Goal: Task Accomplishment & Management: Manage account settings

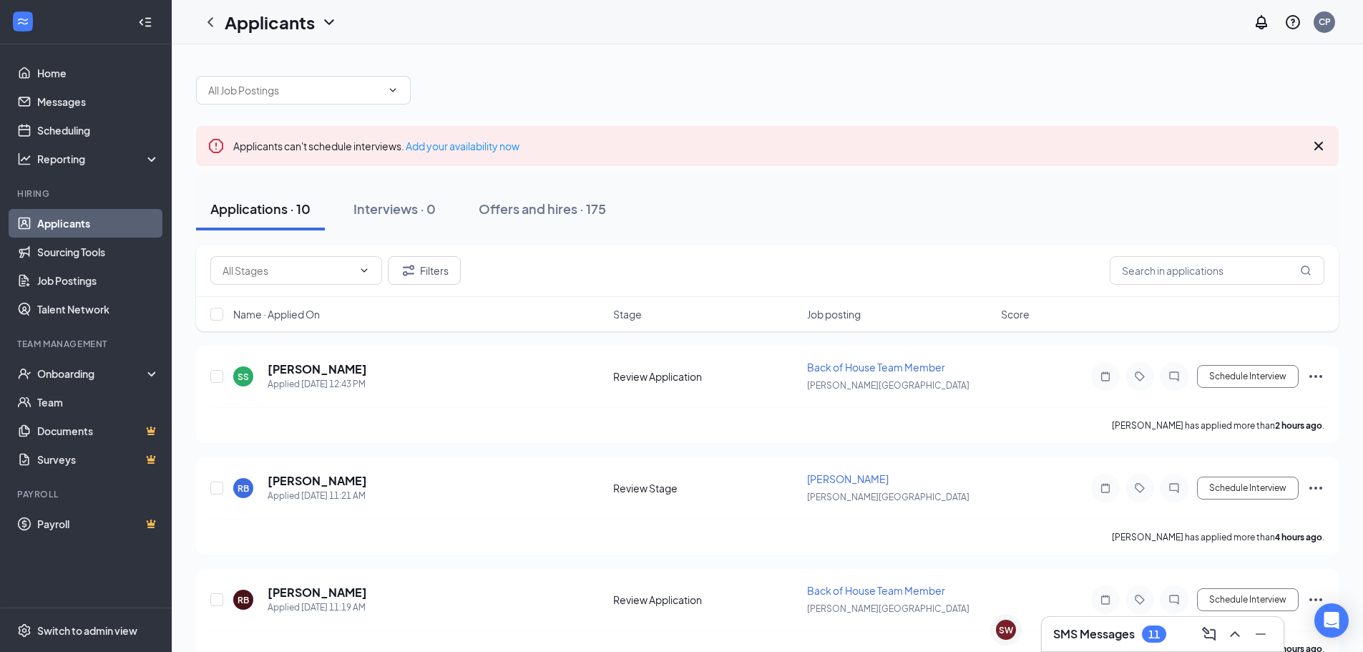
click at [1082, 630] on h3 "SMS Messages" at bounding box center [1094, 634] width 82 height 16
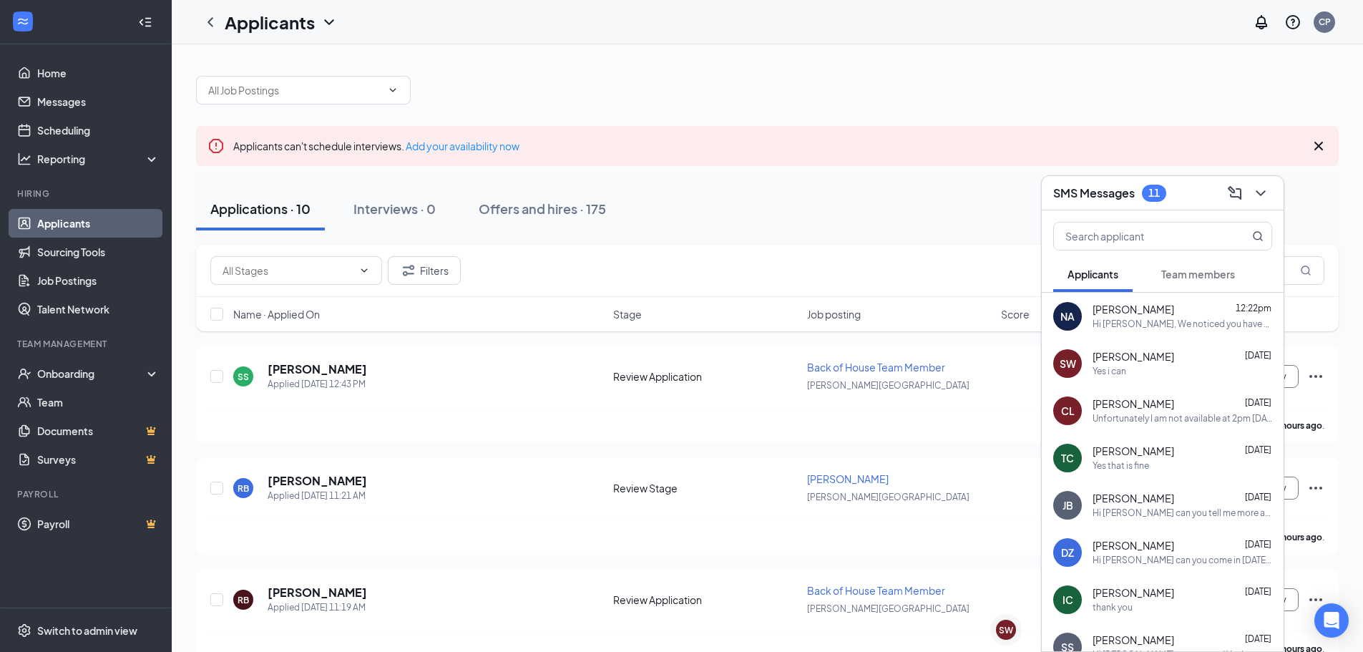
click at [1157, 368] on div "Yes i can" at bounding box center [1183, 372] width 180 height 12
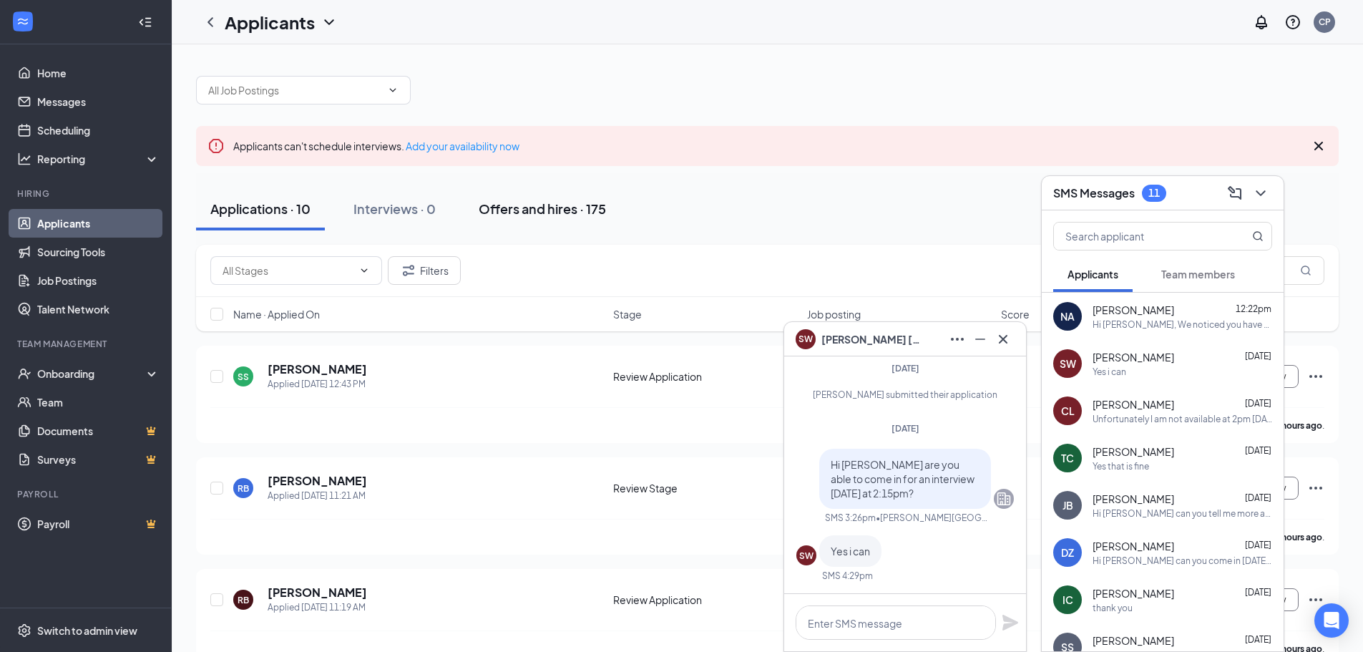
click at [573, 205] on div "Offers and hires · 175" at bounding box center [542, 209] width 127 height 18
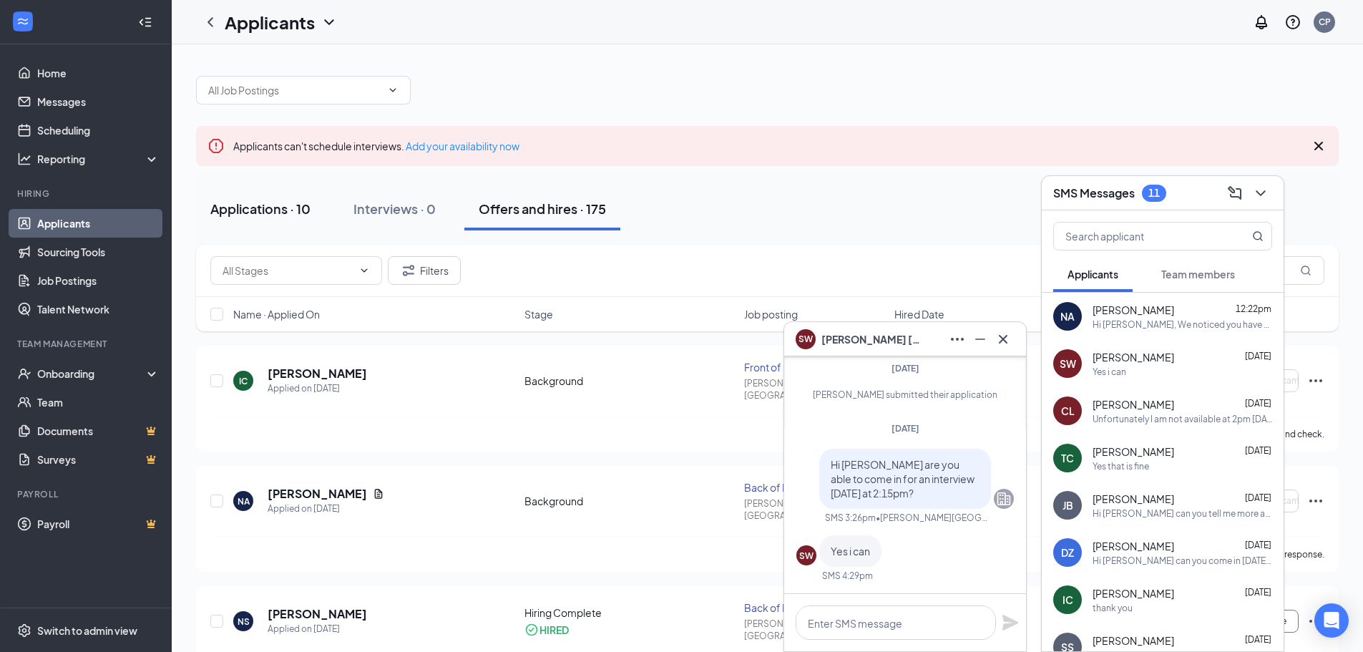
click at [290, 200] on div "Applications · 10" at bounding box center [260, 209] width 100 height 18
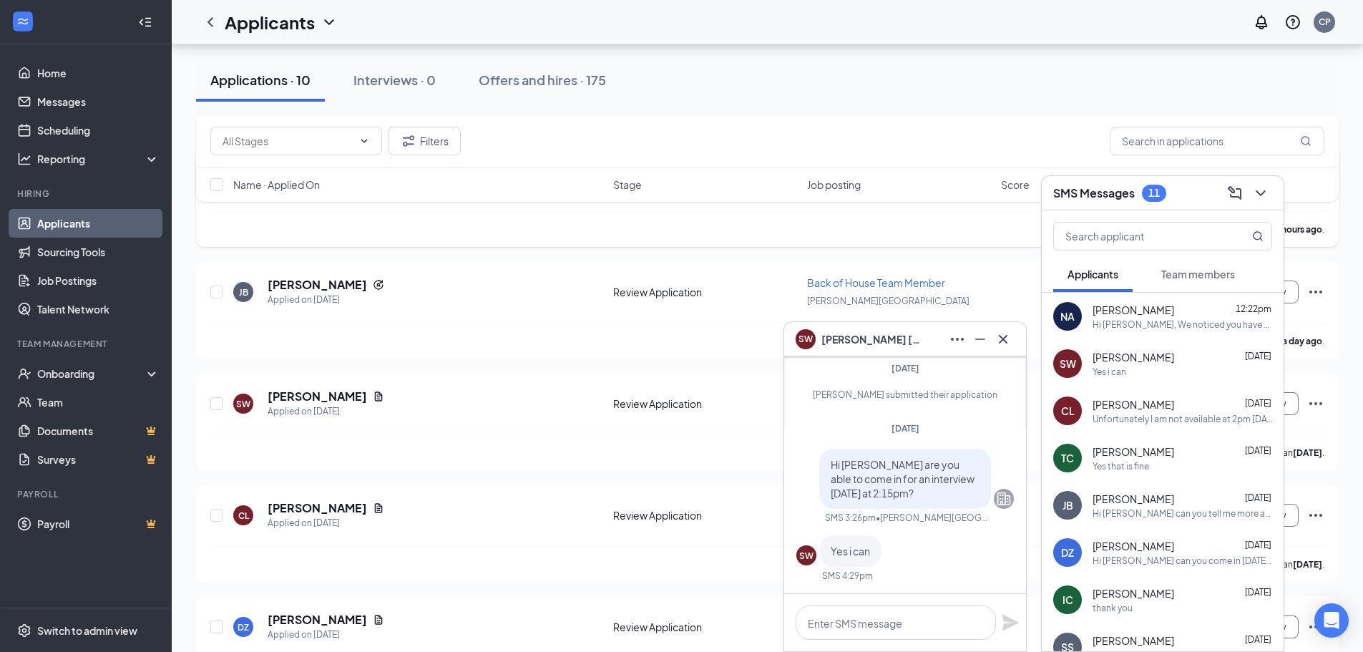
scroll to position [644, 0]
click at [985, 338] on icon "Minimize" at bounding box center [980, 339] width 17 height 17
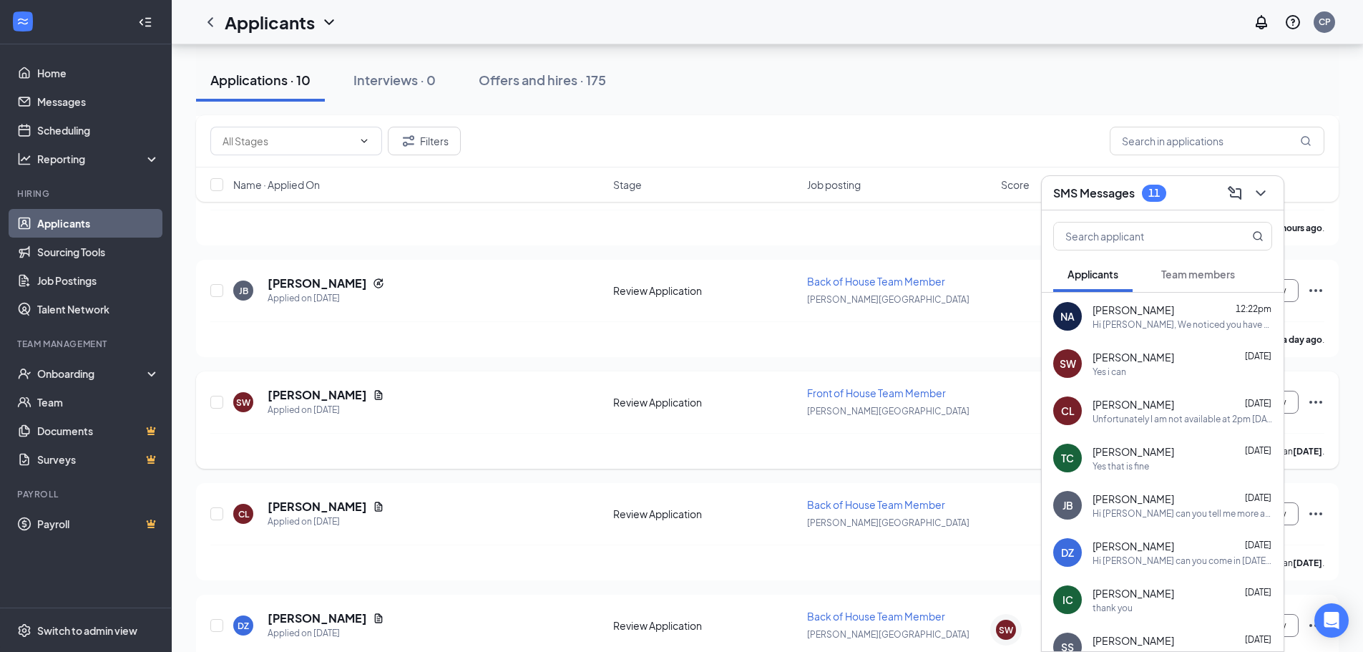
click at [1002, 393] on div "SW [PERSON_NAME] Applied on [DATE] Review Application Front of House Team Membe…" at bounding box center [767, 409] width 1114 height 47
click at [1201, 190] on div "SMS Messages 11" at bounding box center [1162, 193] width 219 height 22
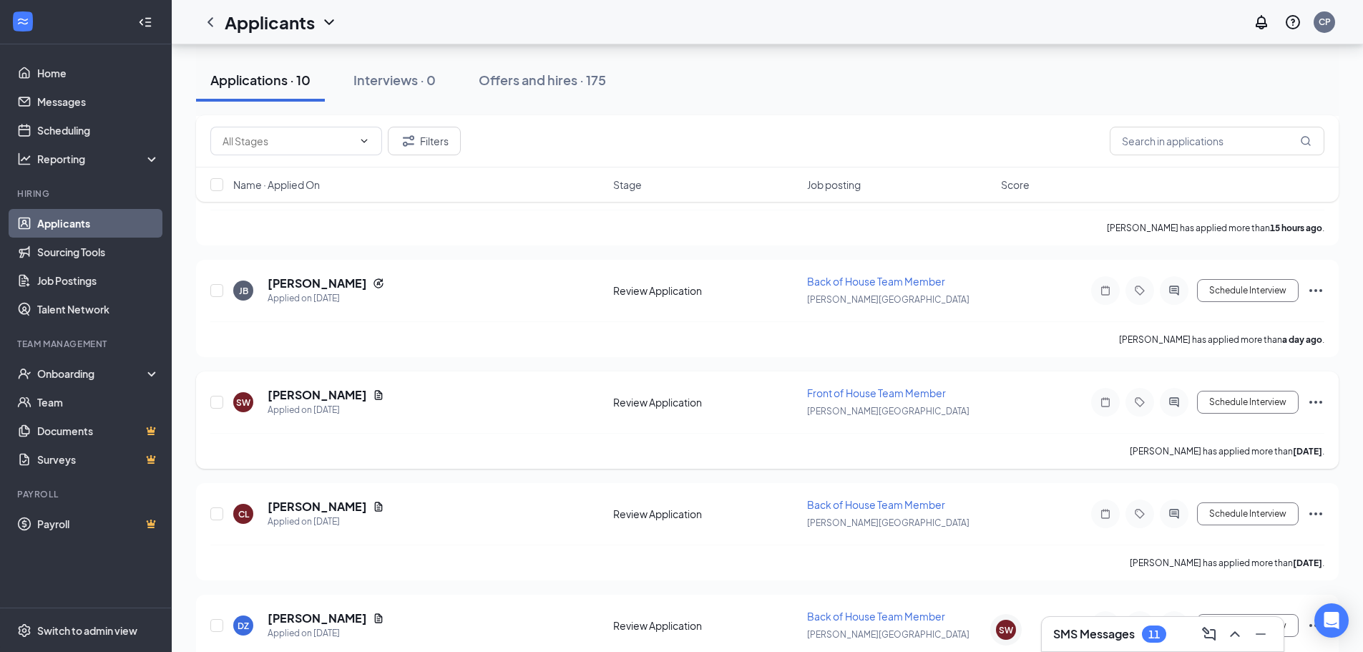
click at [1314, 404] on icon "Ellipses" at bounding box center [1315, 402] width 17 height 17
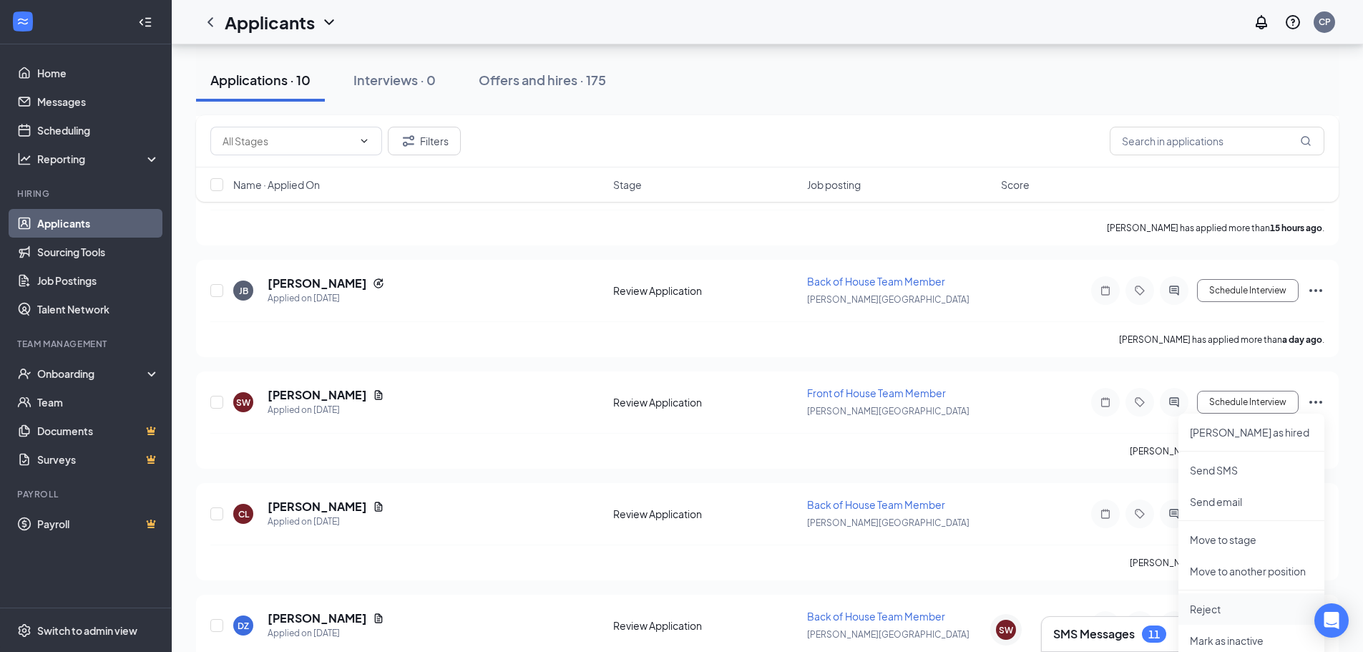
click at [1207, 607] on p "Reject" at bounding box center [1251, 609] width 123 height 14
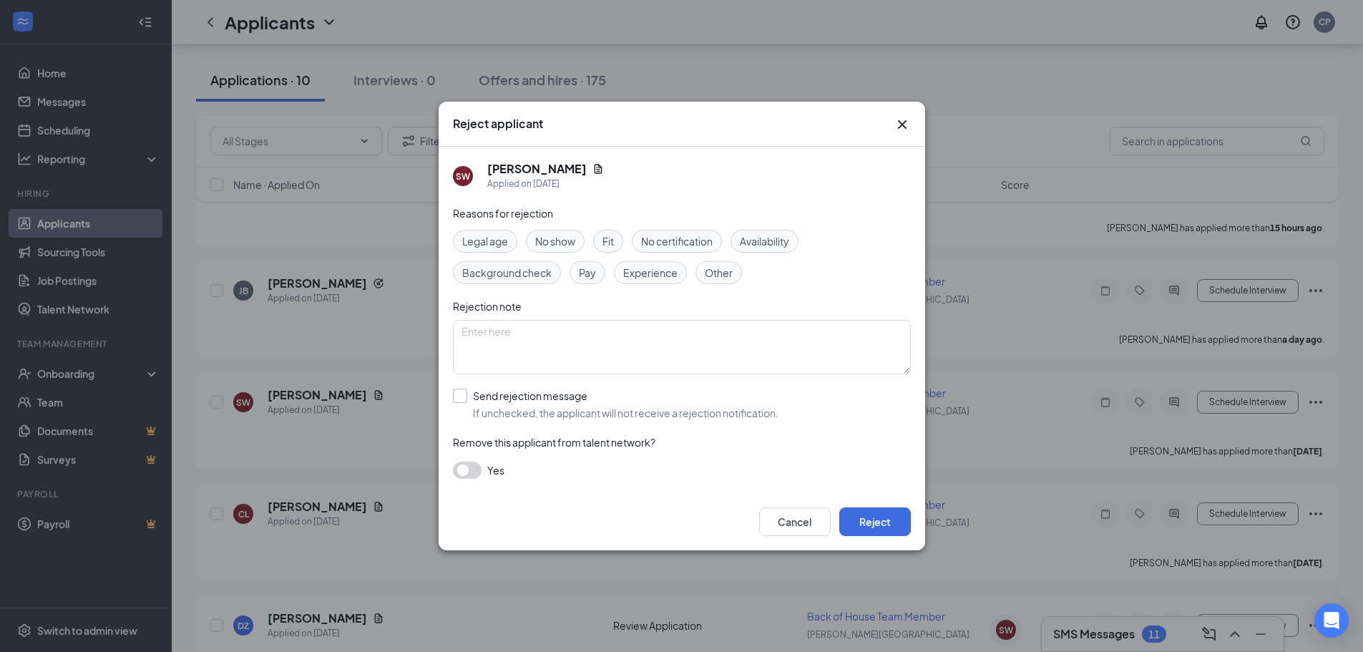
click at [461, 394] on input "Send rejection message If unchecked, the applicant will not receive a rejection…" at bounding box center [616, 404] width 326 height 31
checkbox input "true"
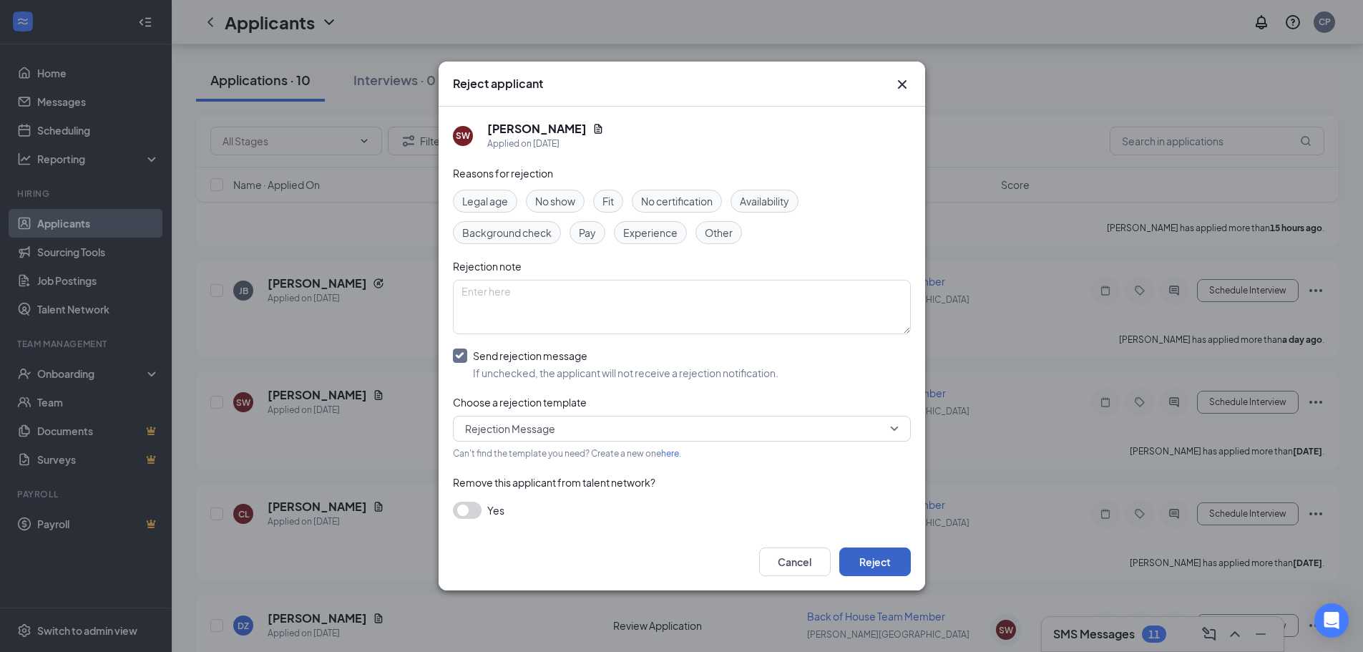
click at [871, 552] on button "Reject" at bounding box center [875, 561] width 72 height 29
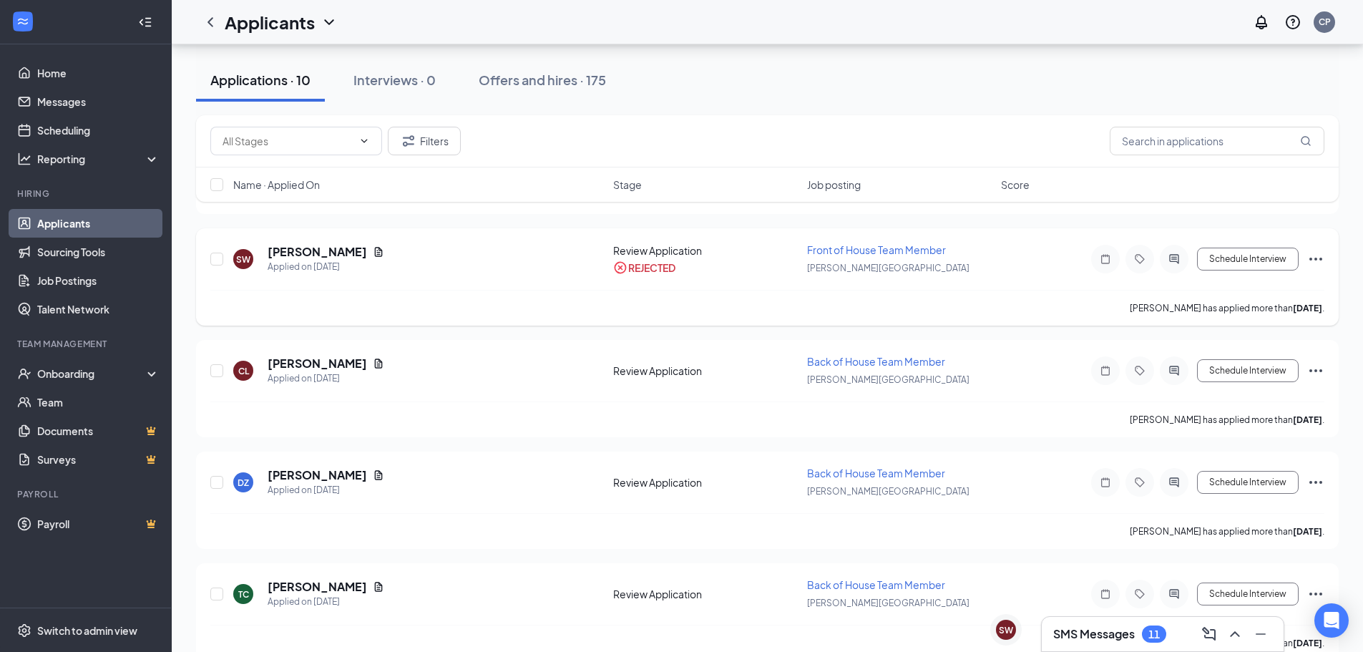
scroll to position [813, 0]
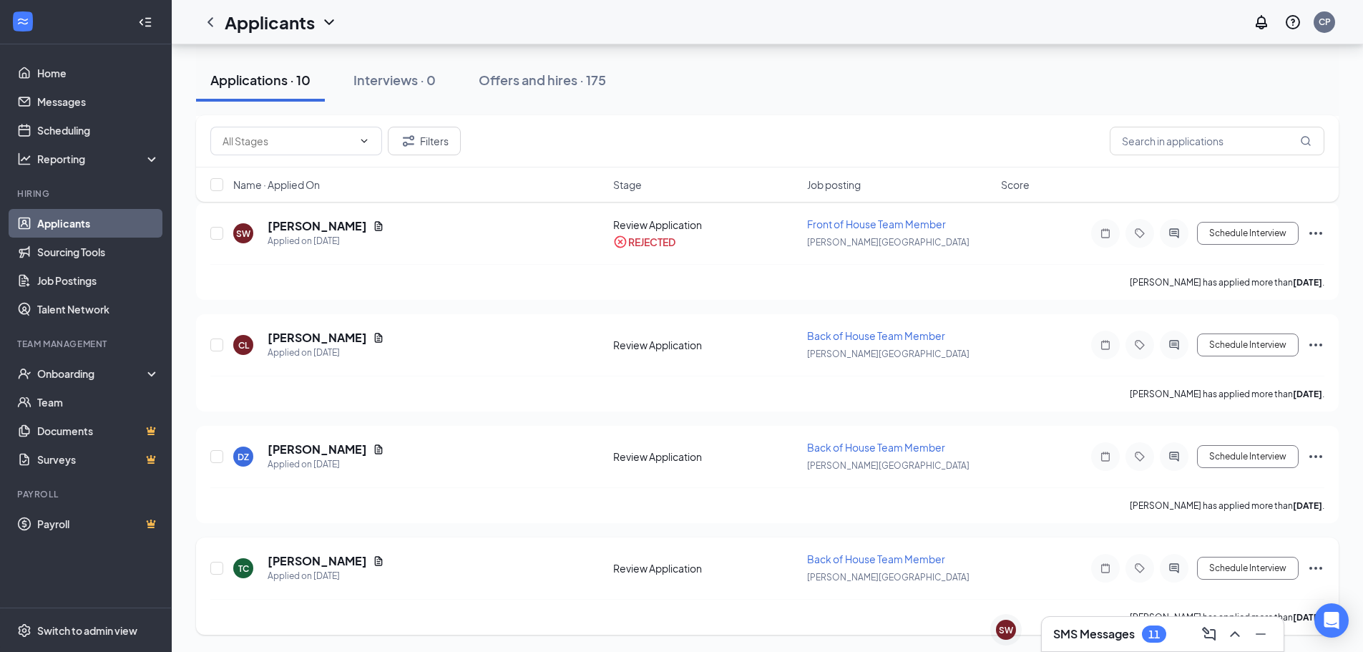
click at [1320, 565] on icon "Ellipses" at bounding box center [1315, 568] width 17 height 17
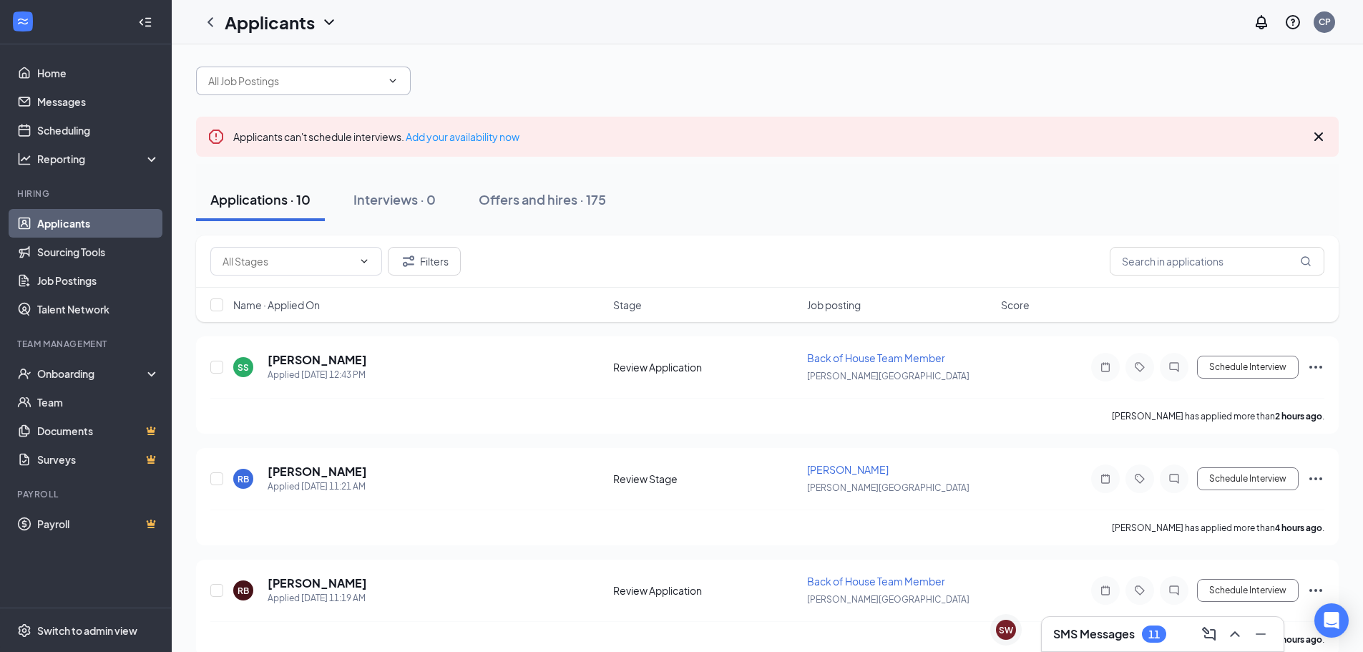
scroll to position [0, 0]
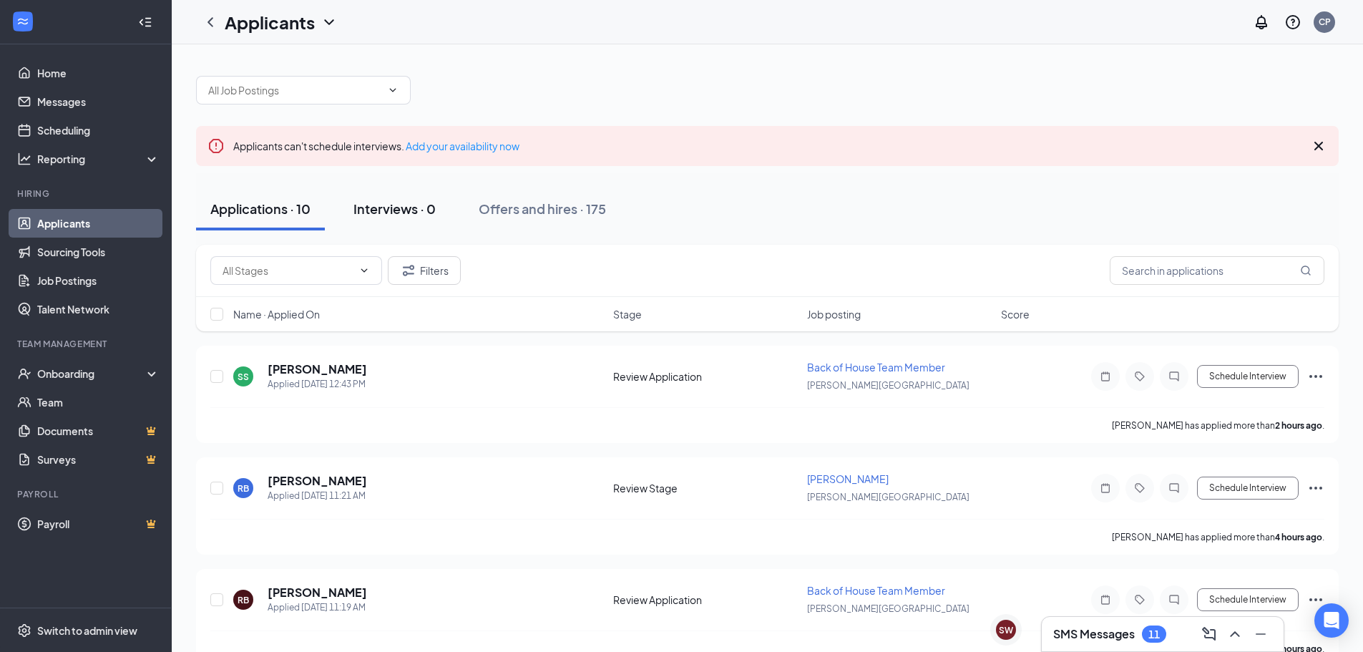
click at [404, 203] on div "Interviews · 0" at bounding box center [394, 209] width 82 height 18
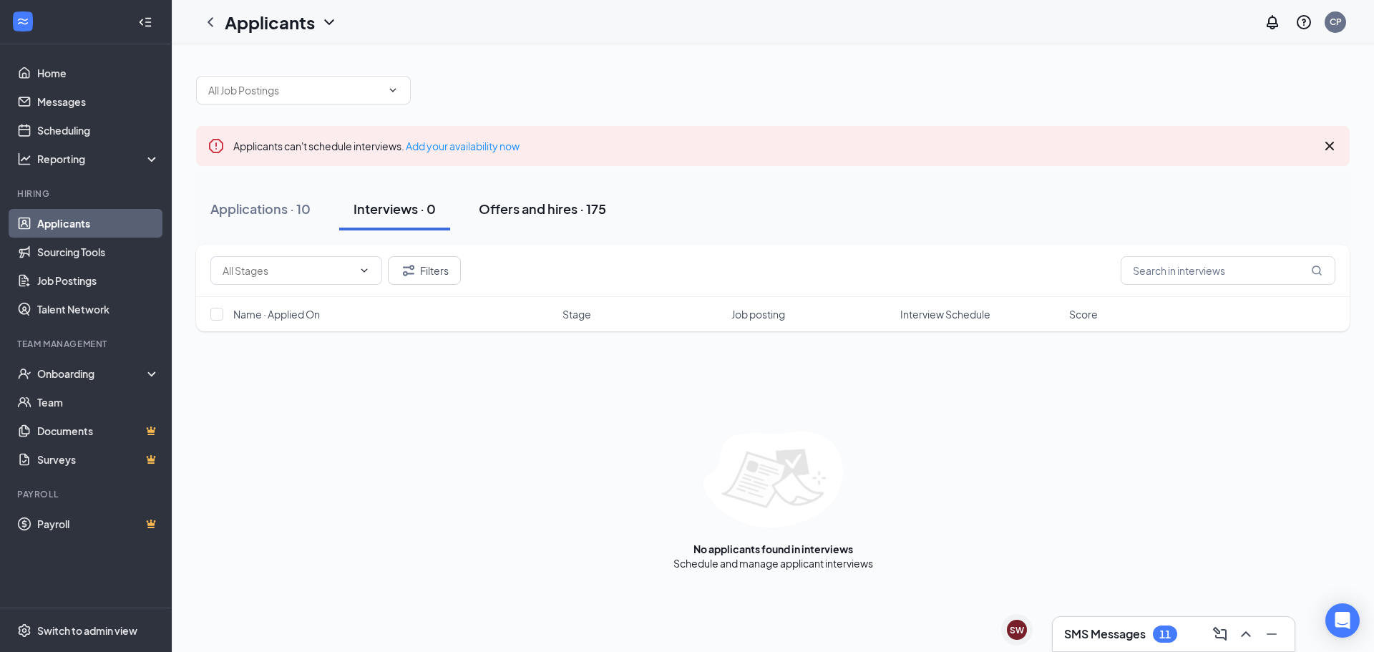
click at [551, 218] on button "Offers and hires · 175" at bounding box center [542, 208] width 156 height 43
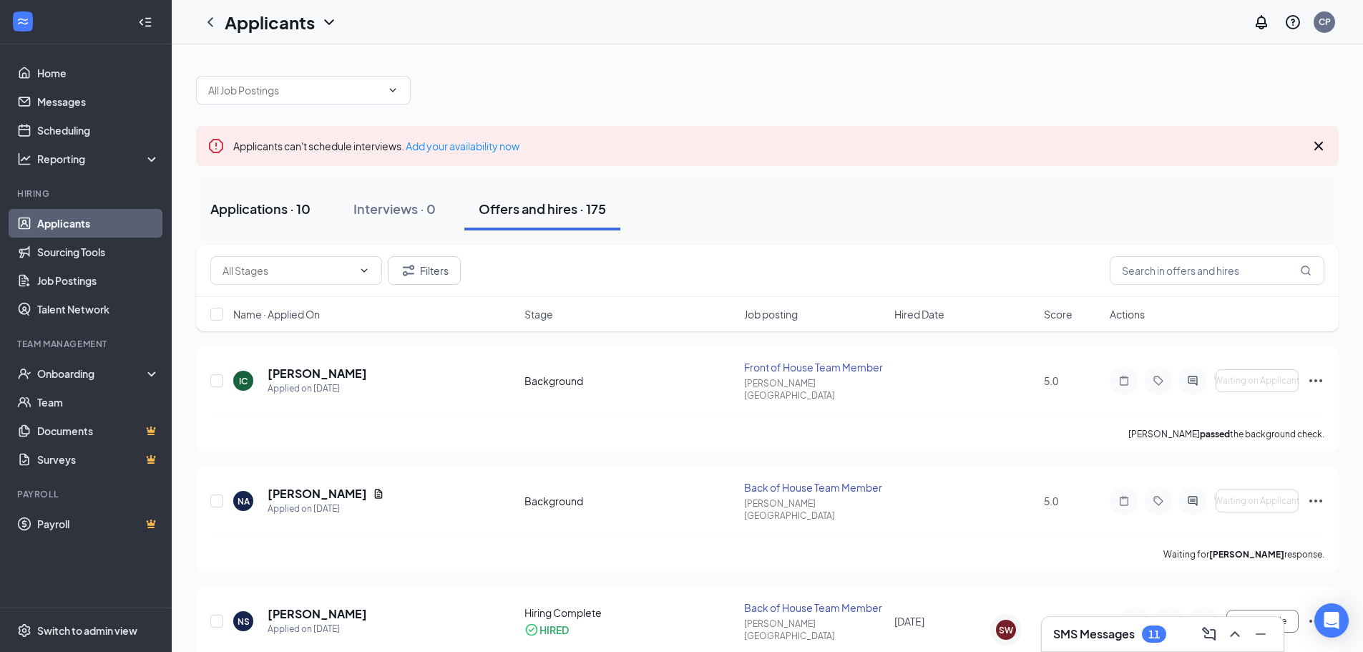
click at [281, 205] on div "Applications · 10" at bounding box center [260, 209] width 100 height 18
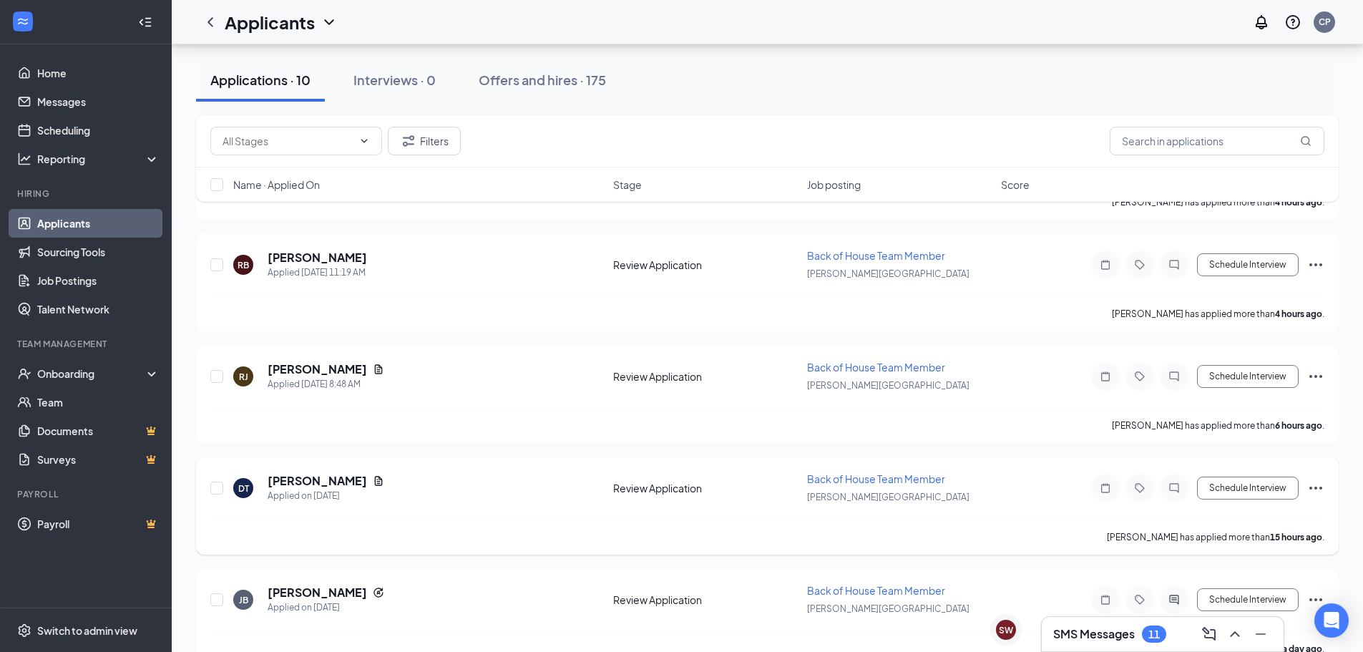
scroll to position [358, 0]
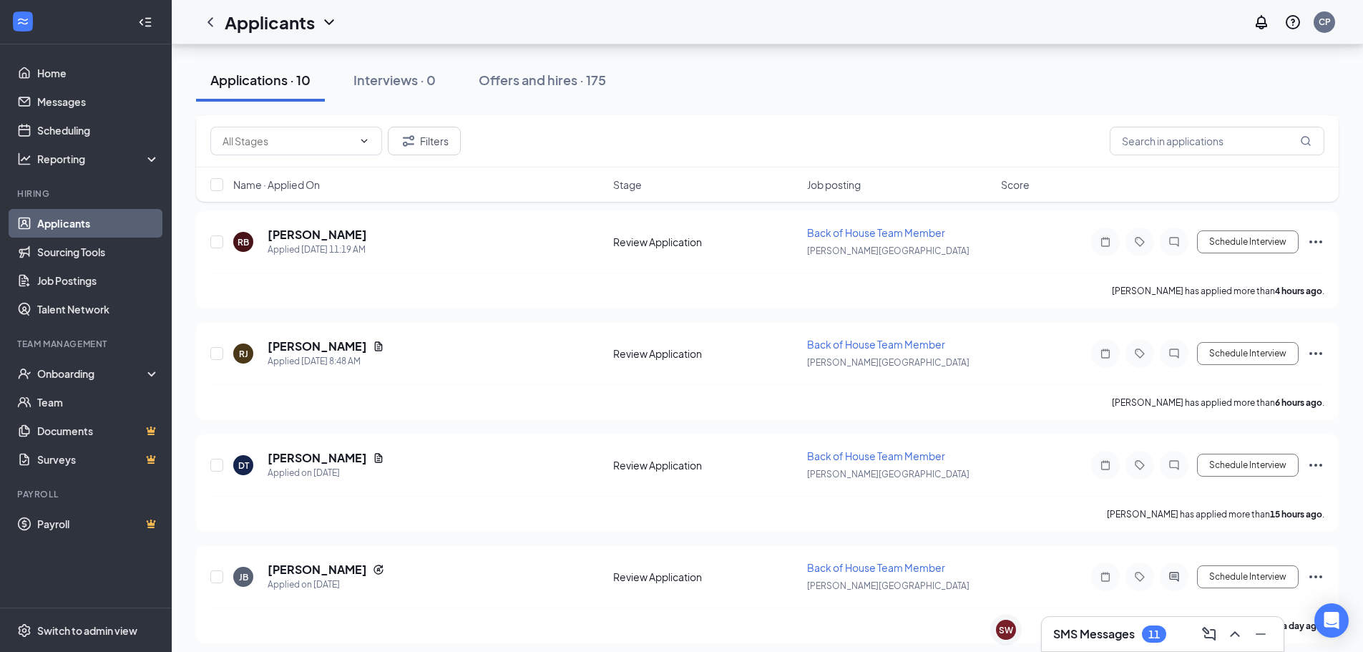
click at [1057, 638] on h3 "SMS Messages" at bounding box center [1094, 634] width 82 height 16
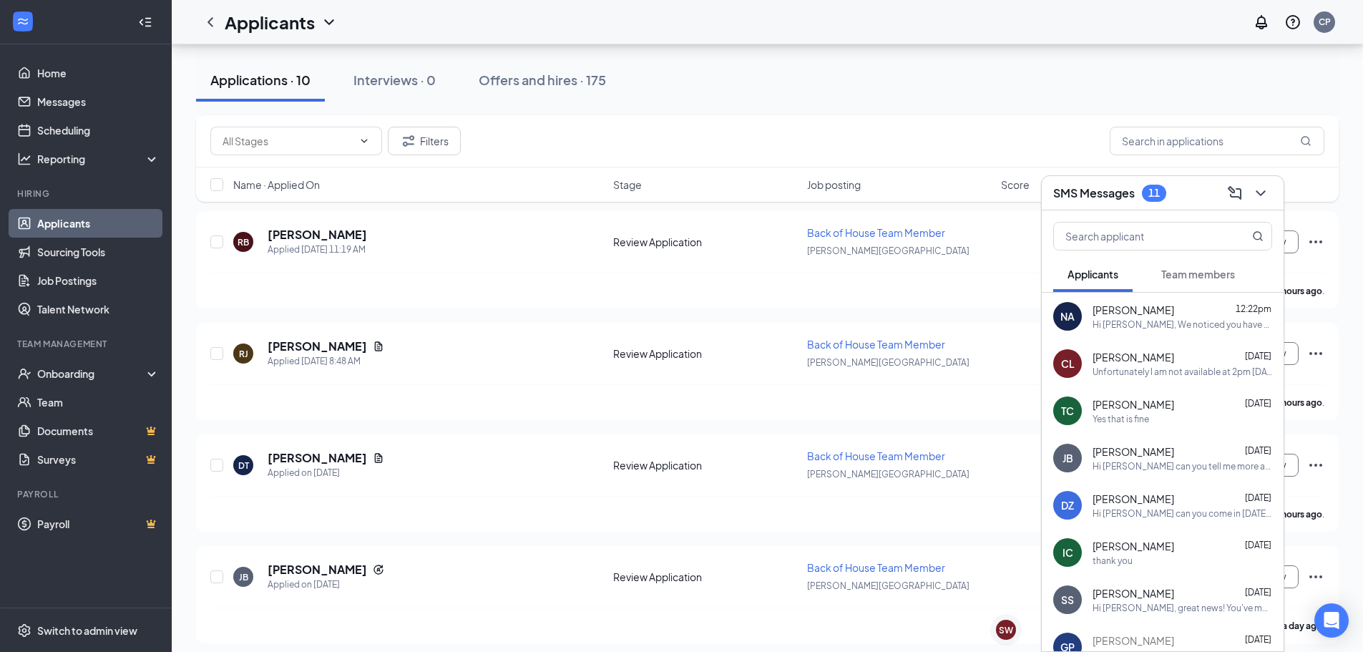
click at [1132, 401] on span "[PERSON_NAME]" at bounding box center [1134, 404] width 82 height 14
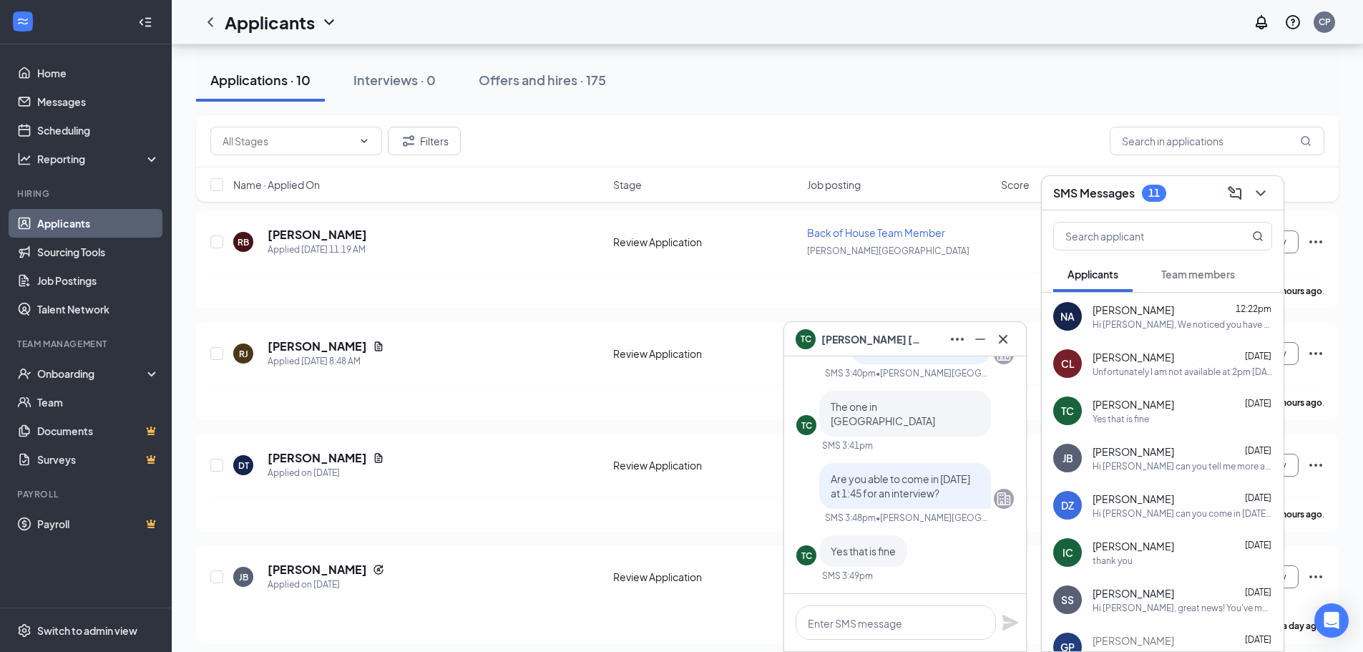
click at [866, 333] on span "[PERSON_NAME]" at bounding box center [871, 339] width 100 height 16
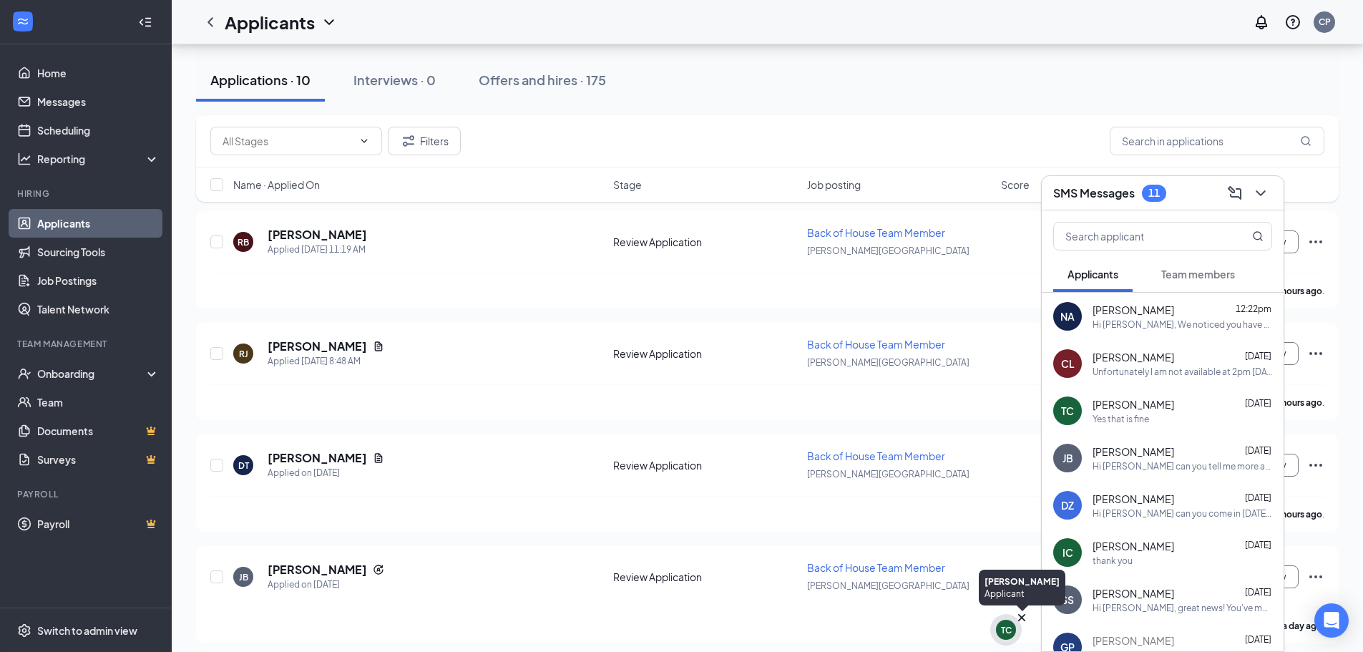
click at [996, 626] on div "TC" at bounding box center [1006, 630] width 20 height 20
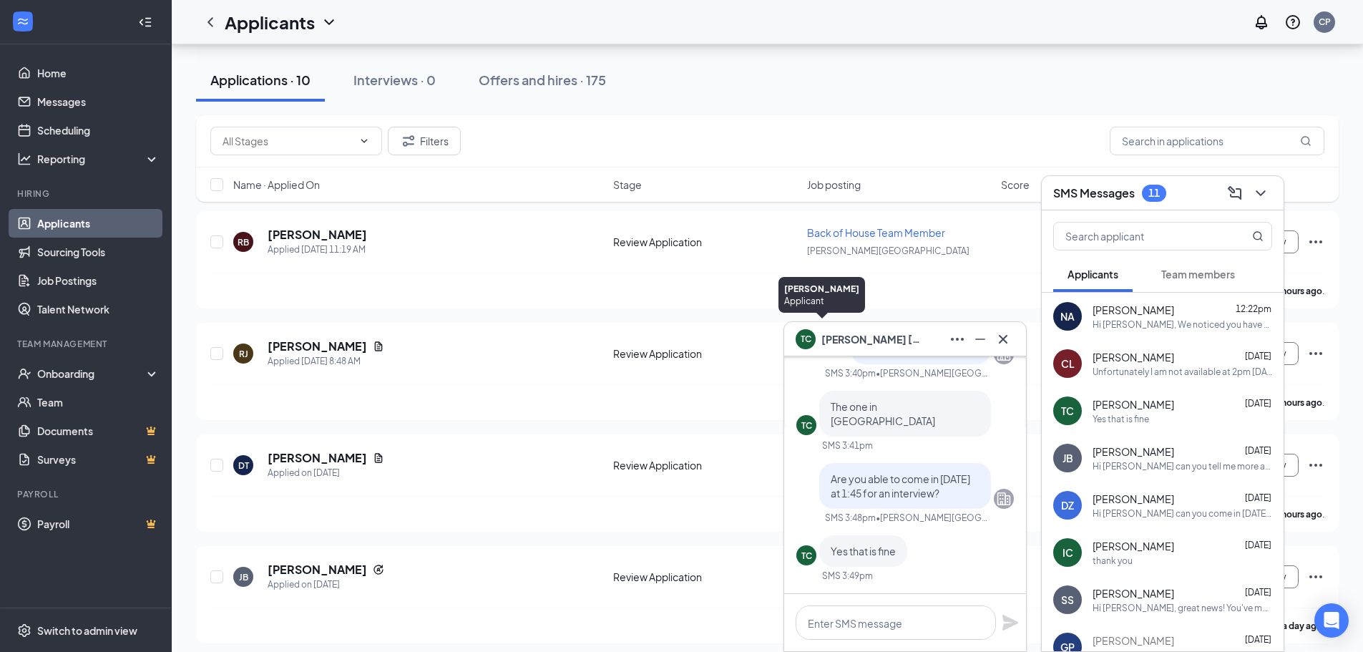
click at [809, 338] on div "TC" at bounding box center [806, 337] width 11 height 12
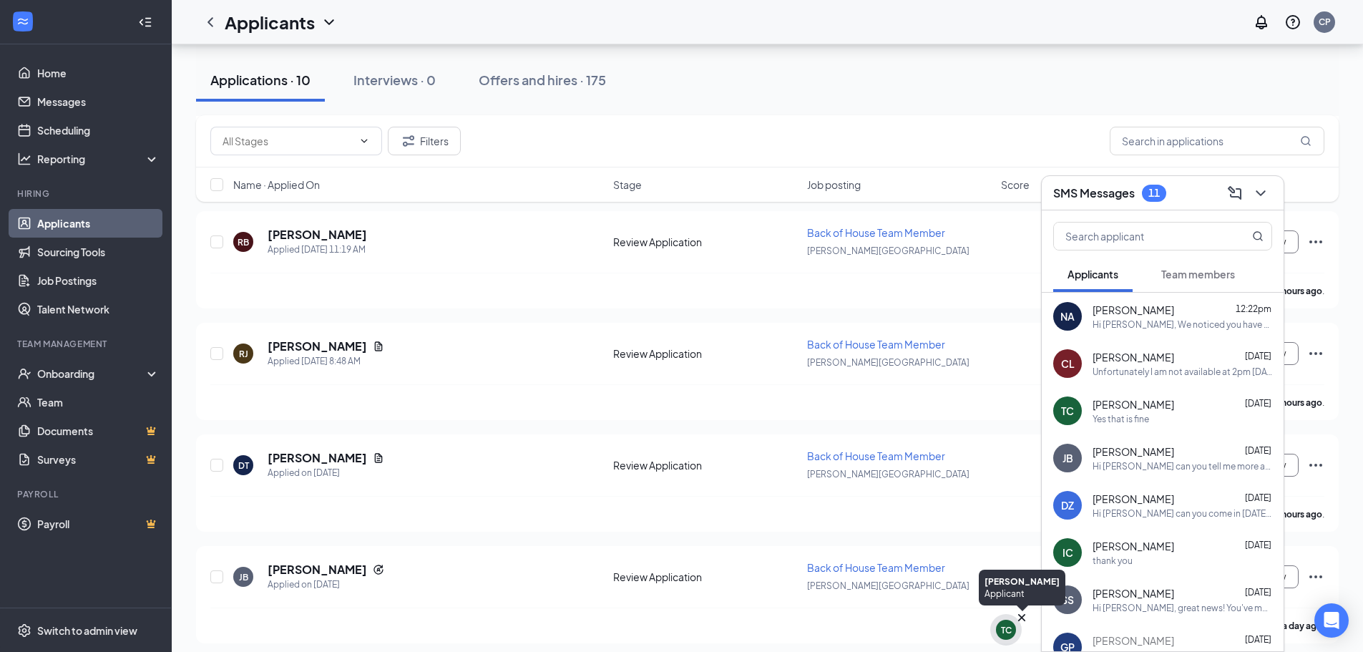
click at [995, 627] on div "TC" at bounding box center [1005, 629] width 31 height 31
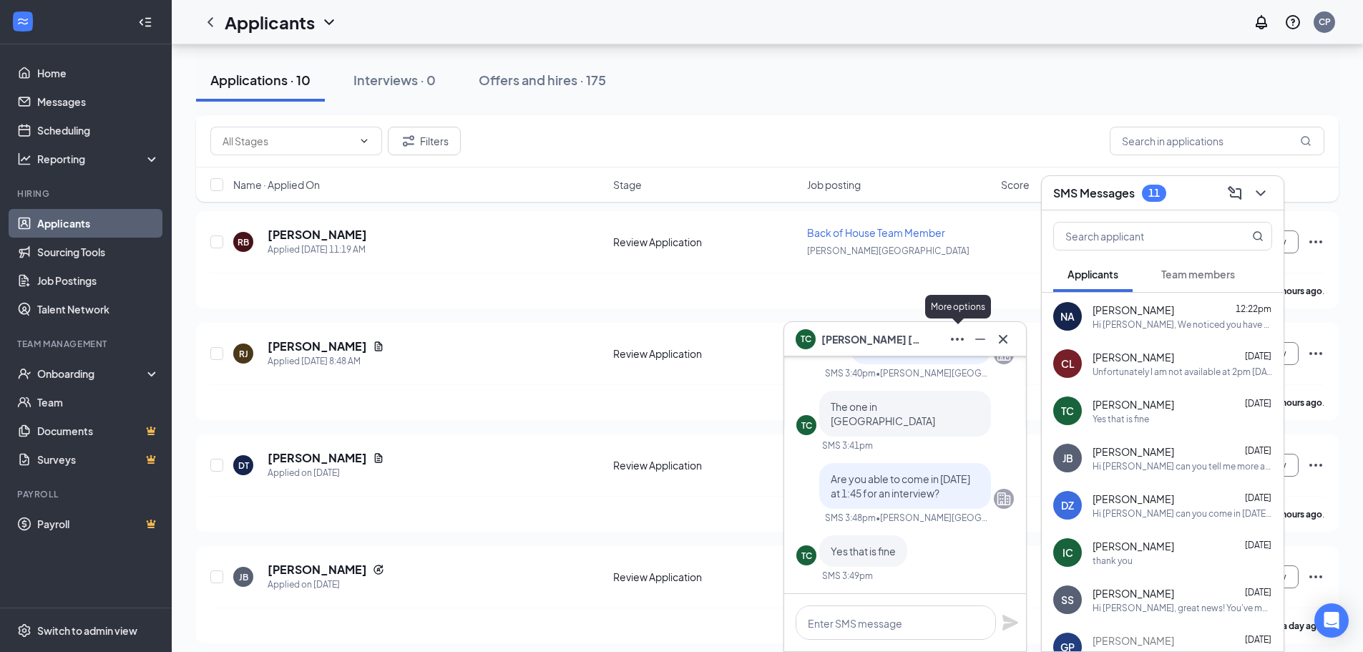
click at [954, 339] on icon "Ellipses" at bounding box center [957, 339] width 17 height 17
click at [889, 345] on div "[PERSON_NAME]" at bounding box center [905, 339] width 219 height 23
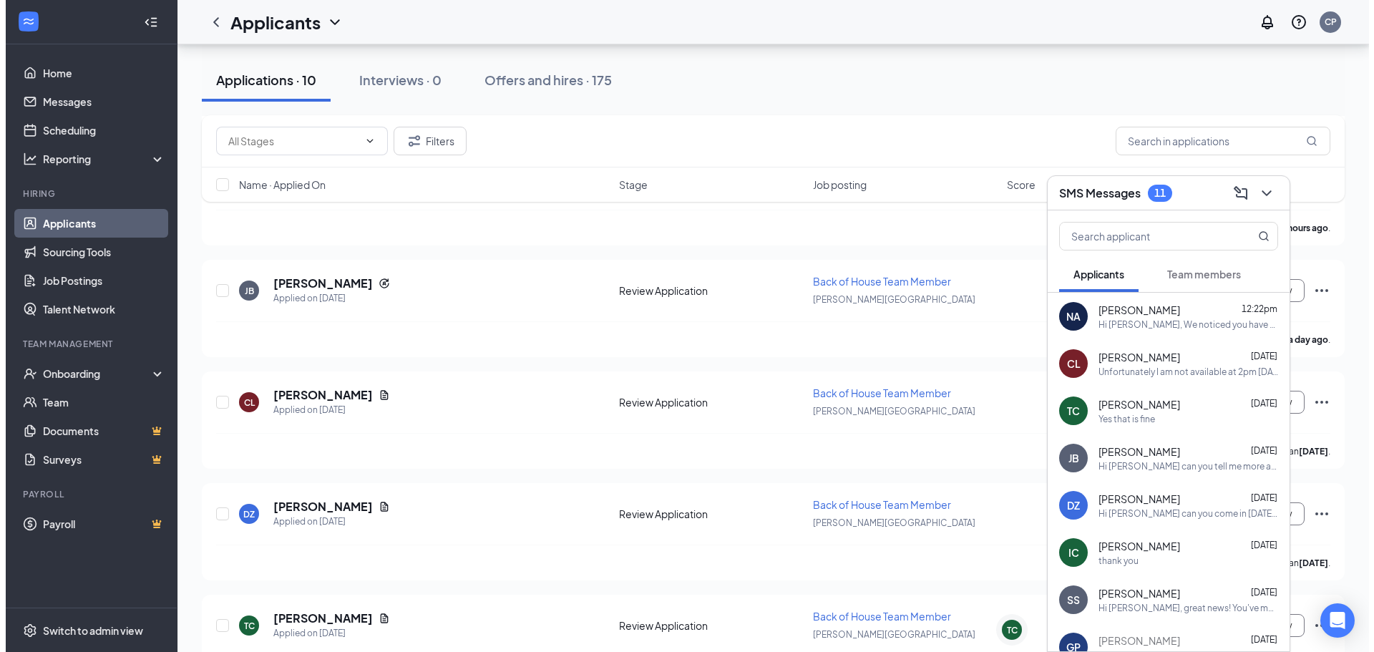
scroll to position [701, 0]
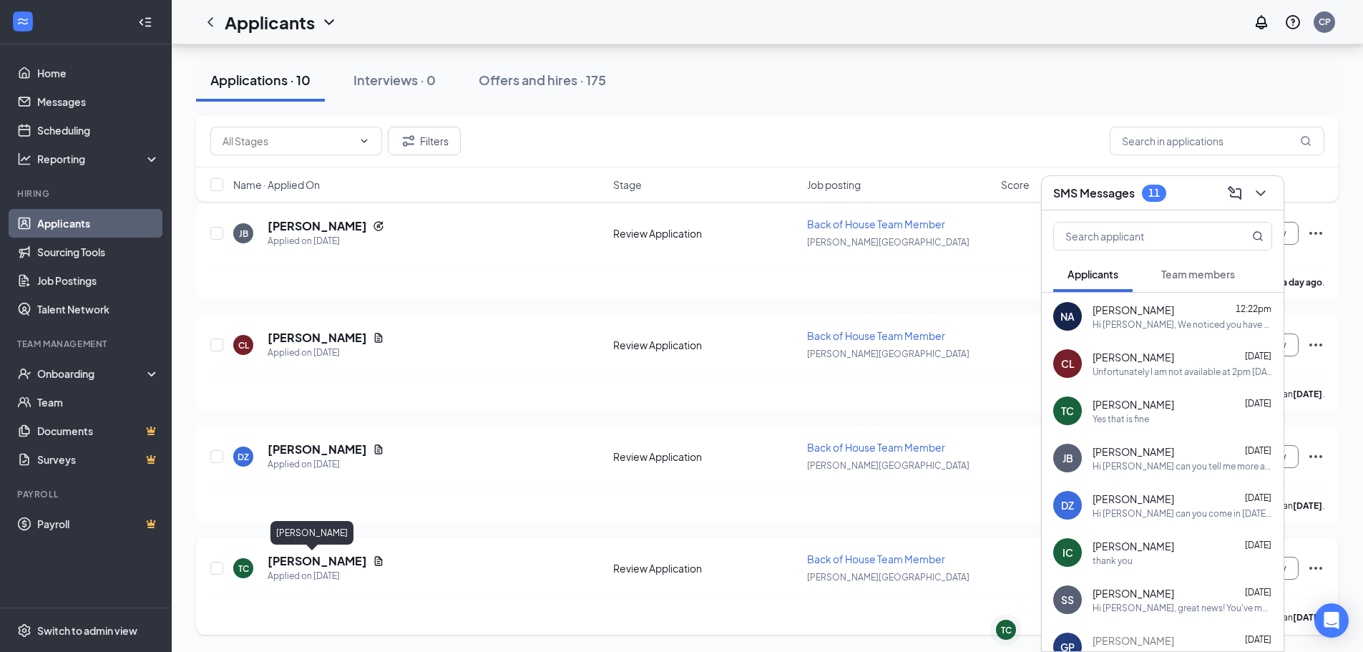
click at [299, 560] on h5 "[PERSON_NAME]" at bounding box center [317, 561] width 99 height 16
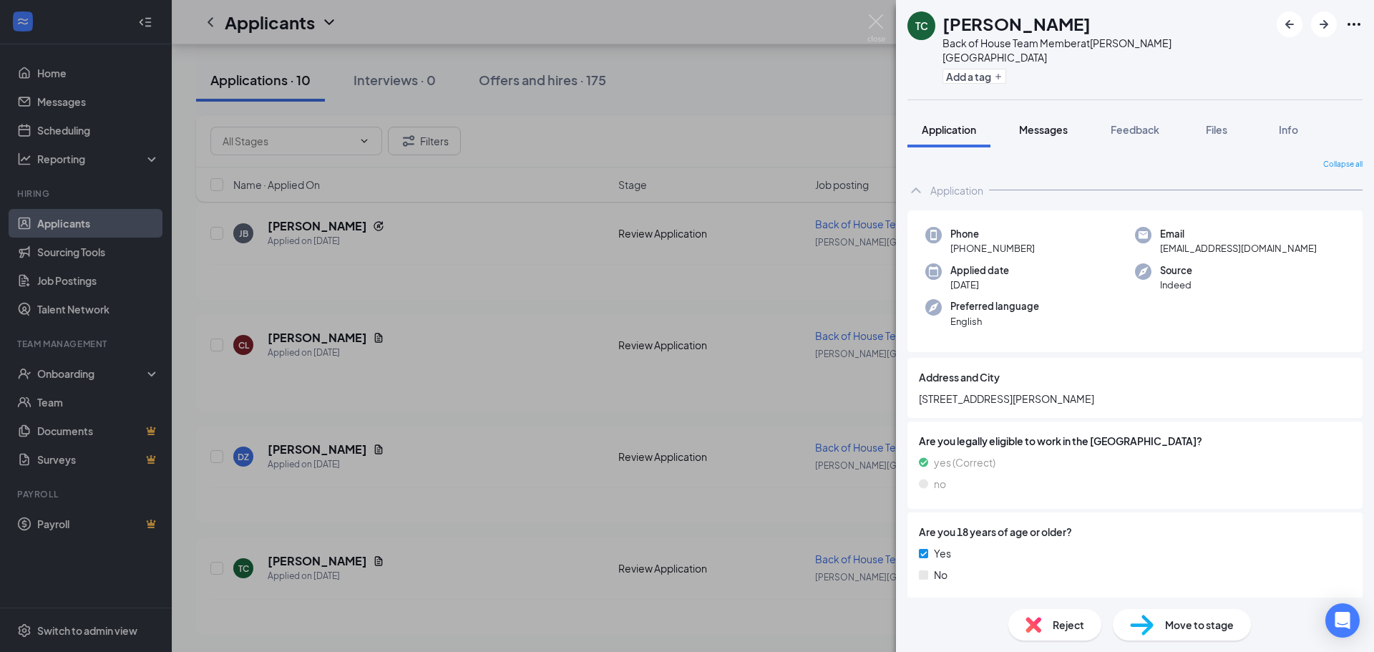
click at [1051, 123] on span "Messages" at bounding box center [1043, 129] width 49 height 13
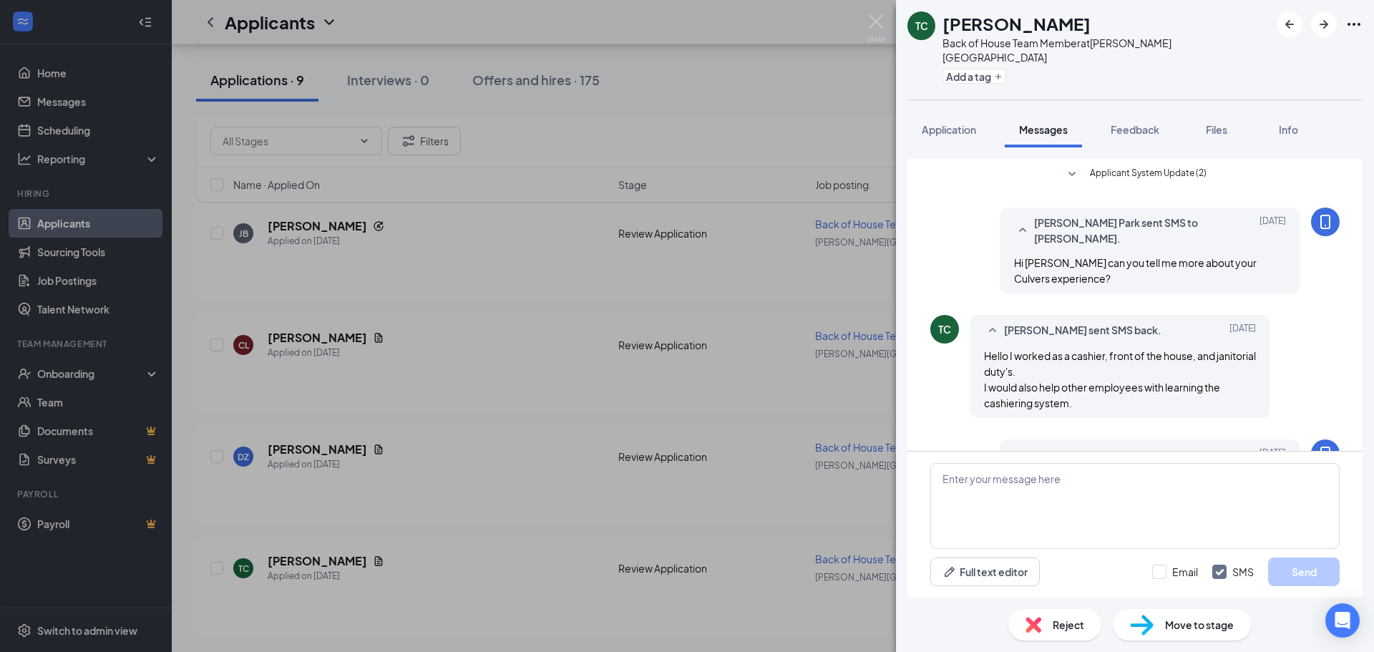
scroll to position [305, 0]
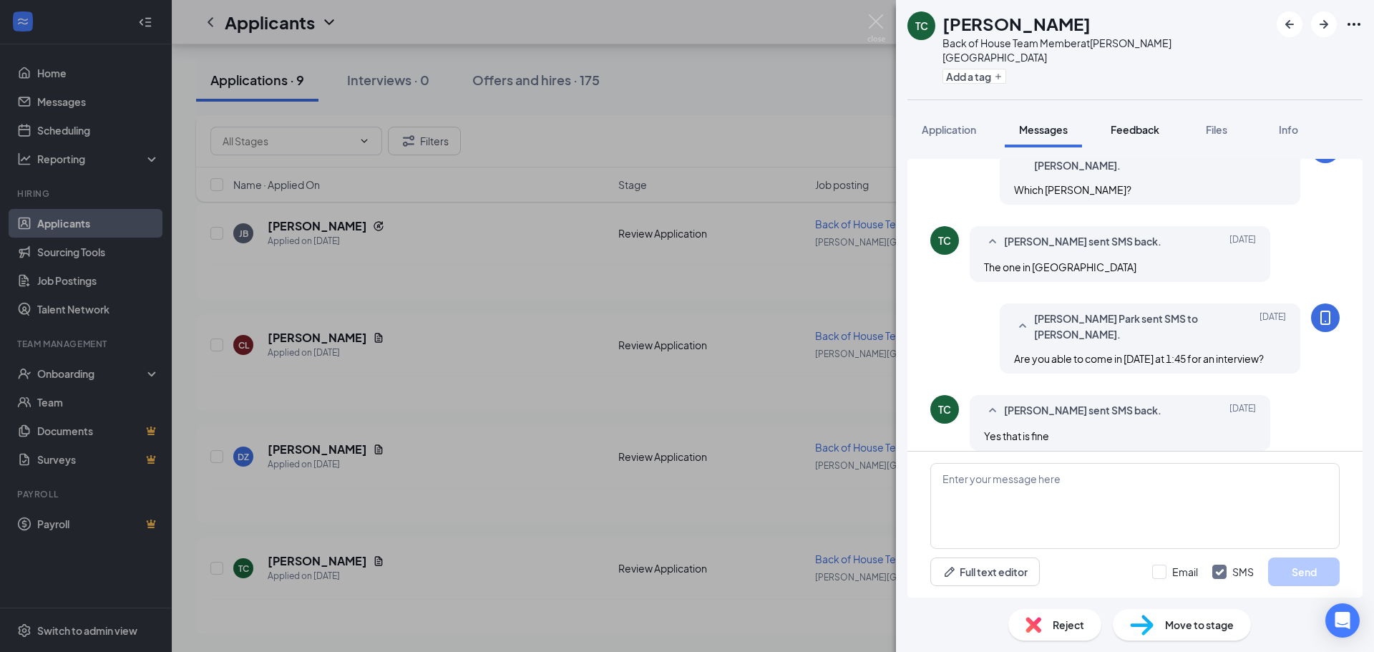
click at [1133, 123] on span "Feedback" at bounding box center [1134, 129] width 49 height 13
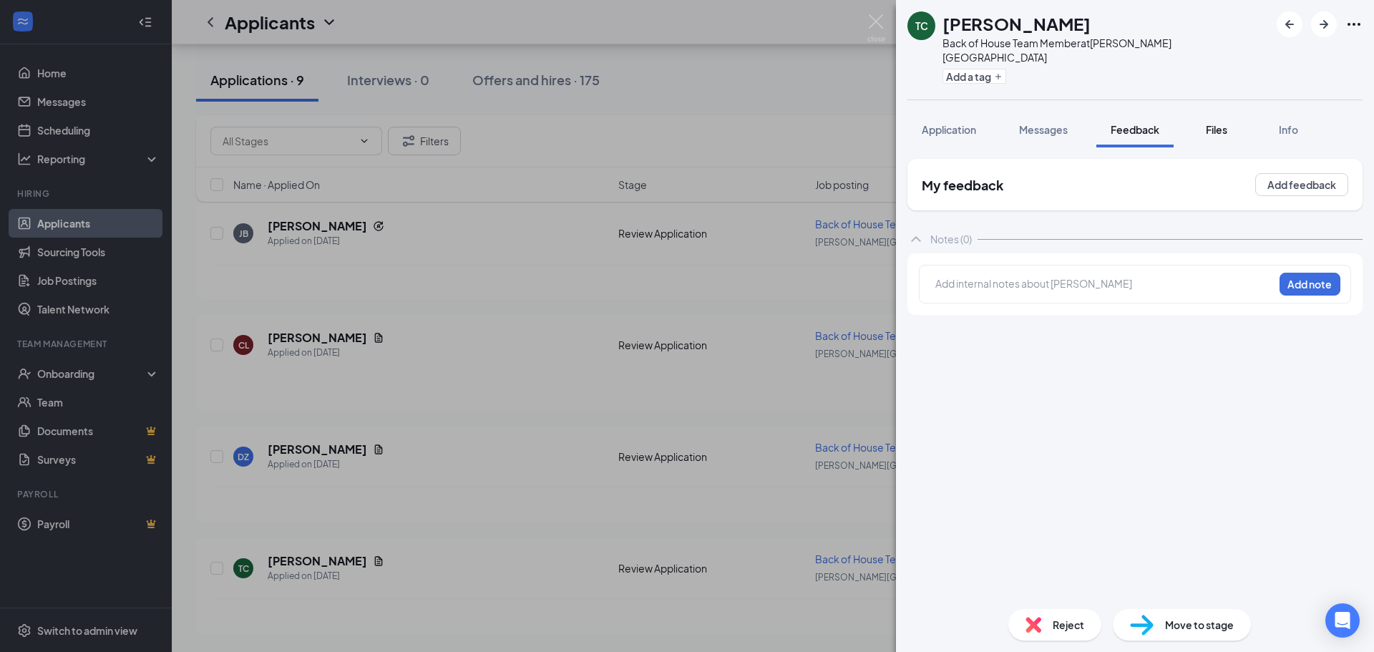
click at [1240, 116] on button "Files" at bounding box center [1216, 130] width 57 height 36
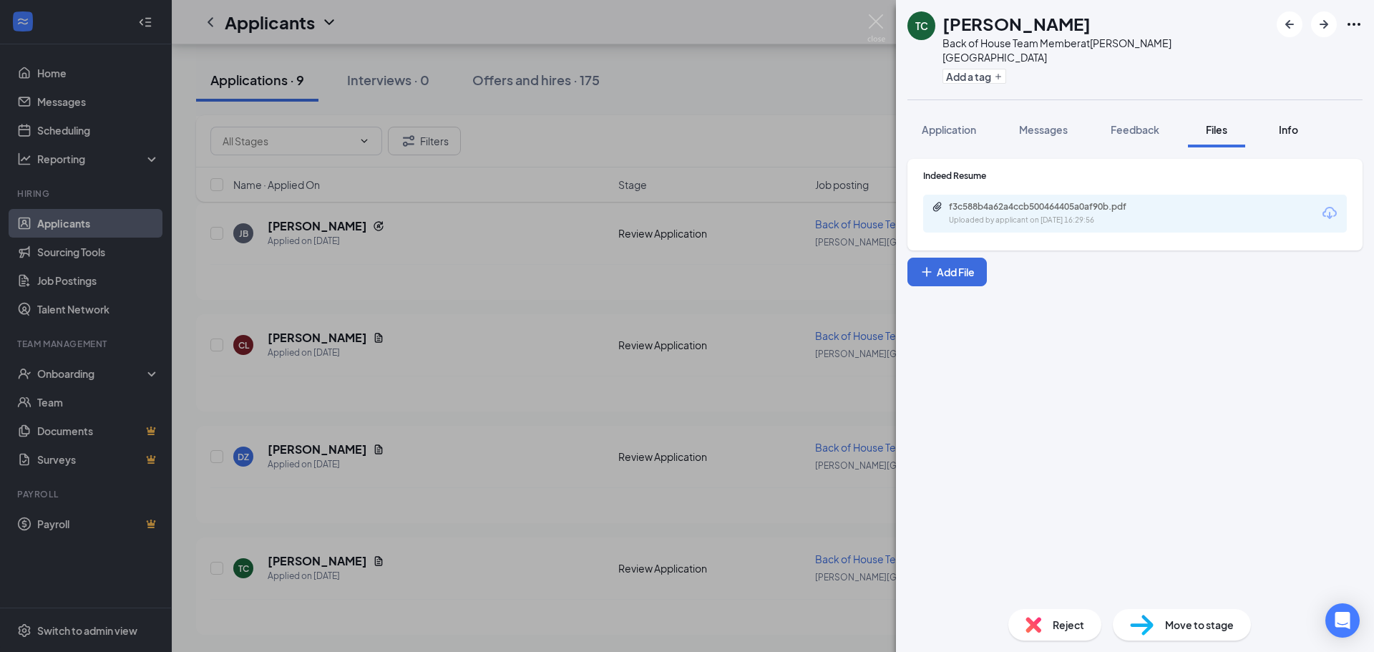
click at [1296, 123] on span "Info" at bounding box center [1288, 129] width 19 height 13
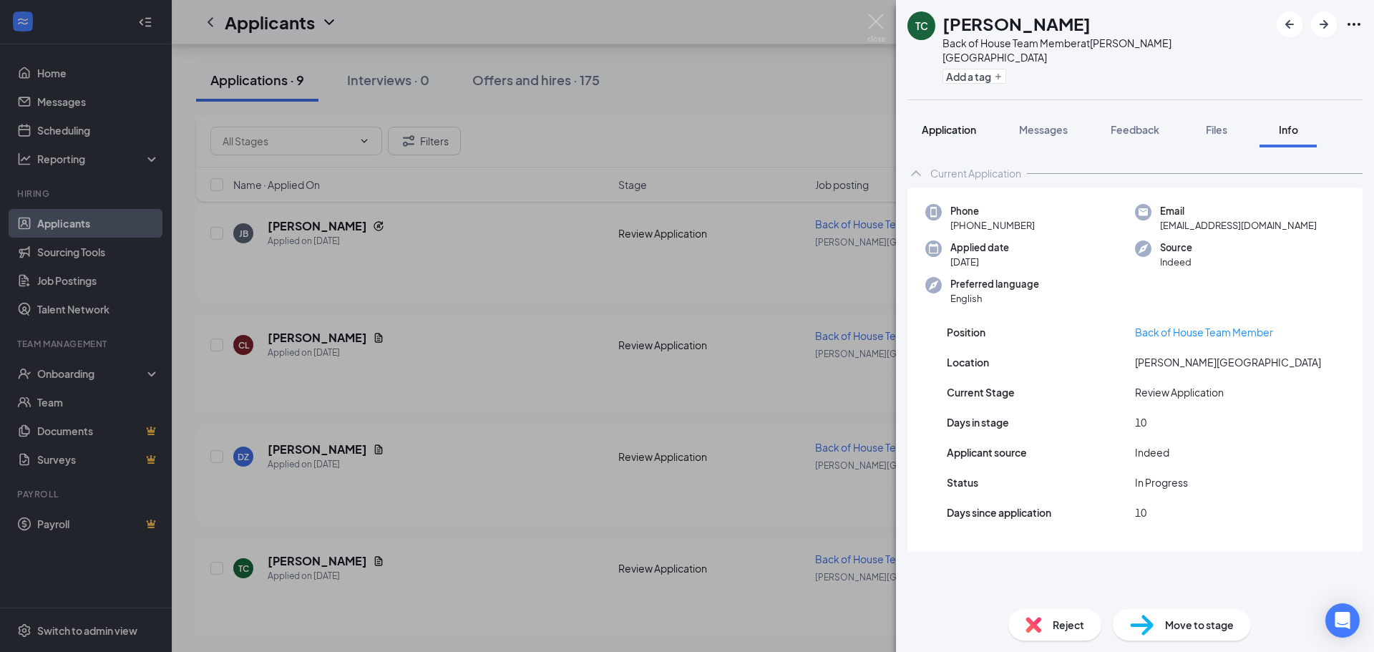
click at [958, 123] on span "Application" at bounding box center [949, 129] width 54 height 13
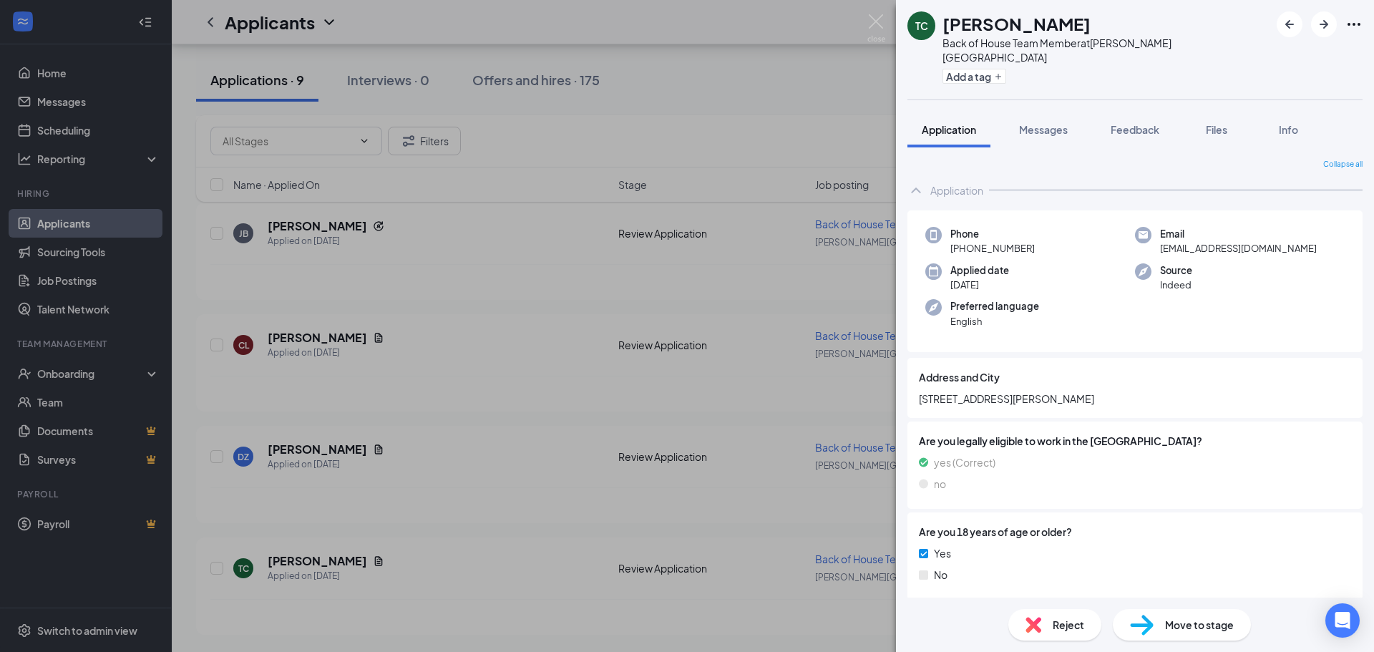
click at [1345, 21] on icon "Ellipses" at bounding box center [1353, 24] width 17 height 17
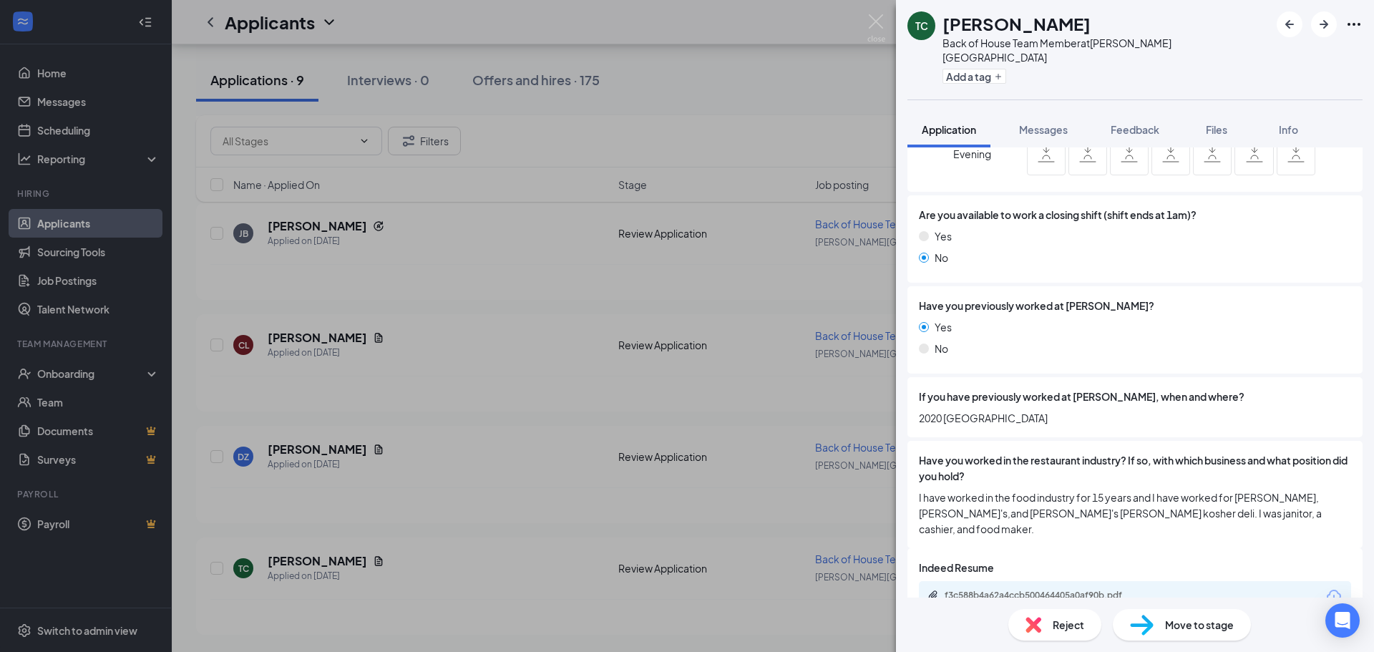
scroll to position [805, 0]
click at [1158, 617] on div "Move to stage" at bounding box center [1182, 624] width 138 height 31
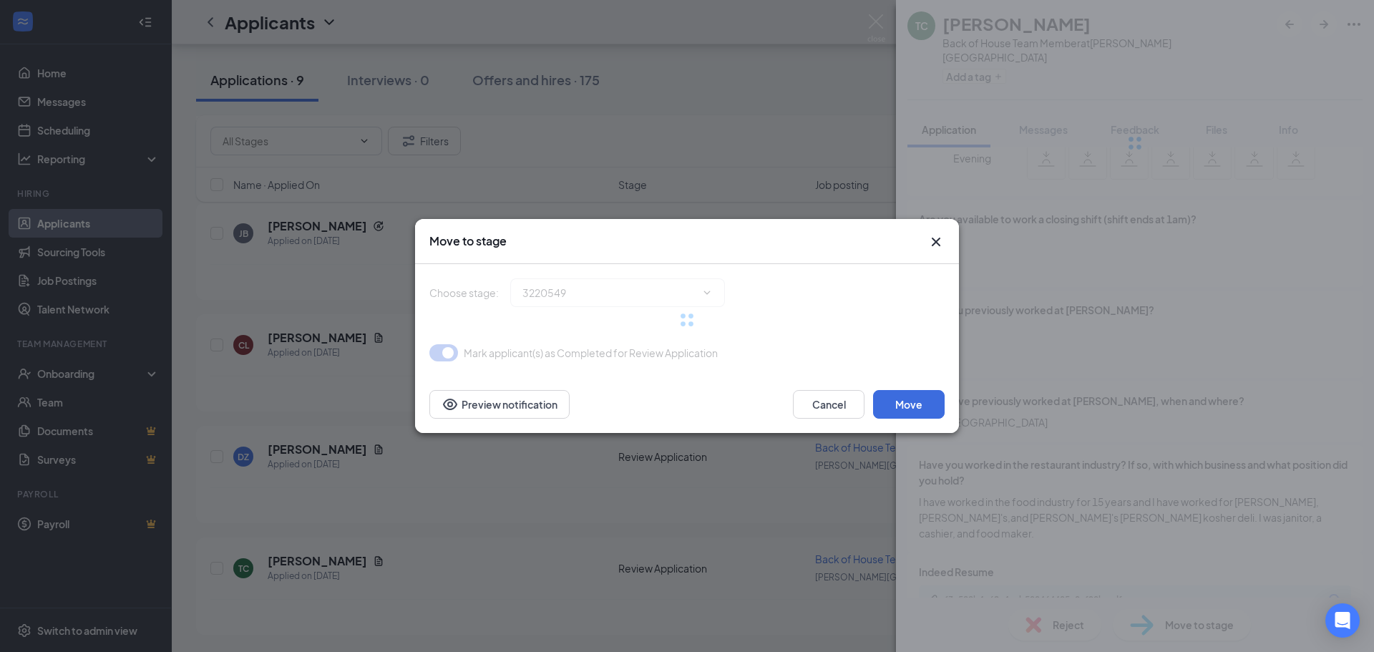
type input "Onsite Interview (next stage)"
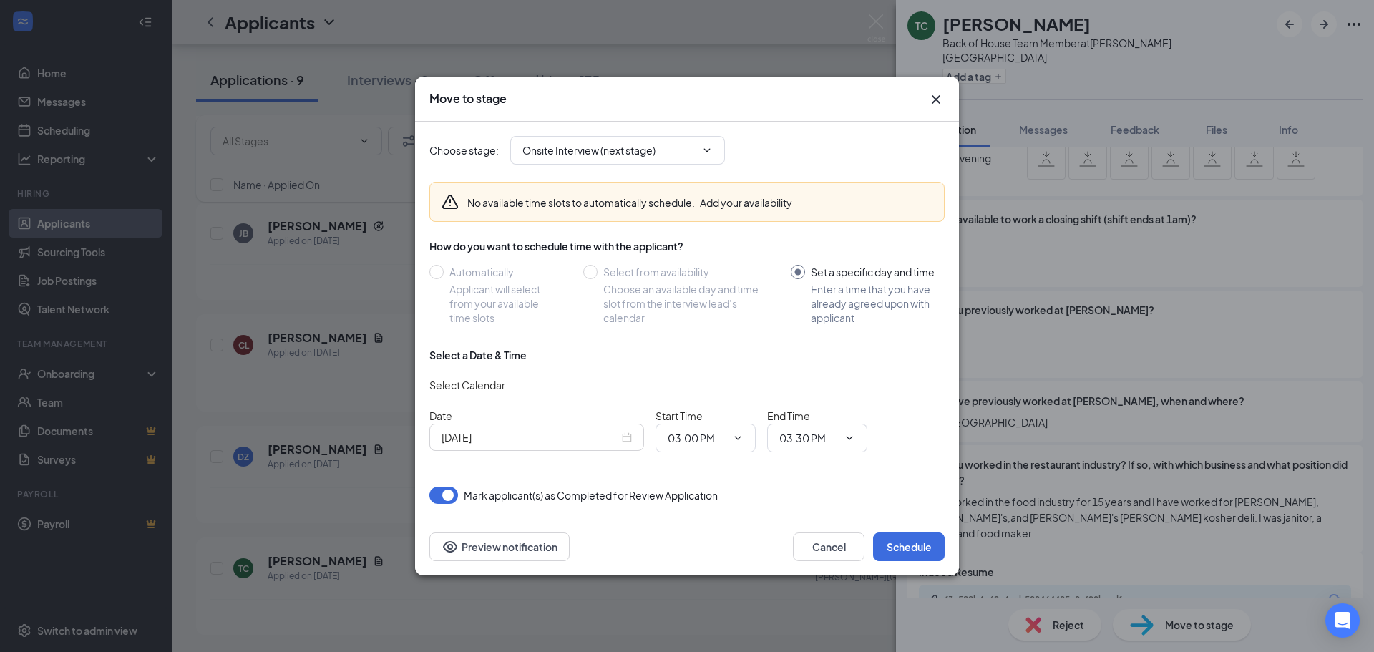
click at [935, 102] on icon "Cross" at bounding box center [935, 99] width 17 height 17
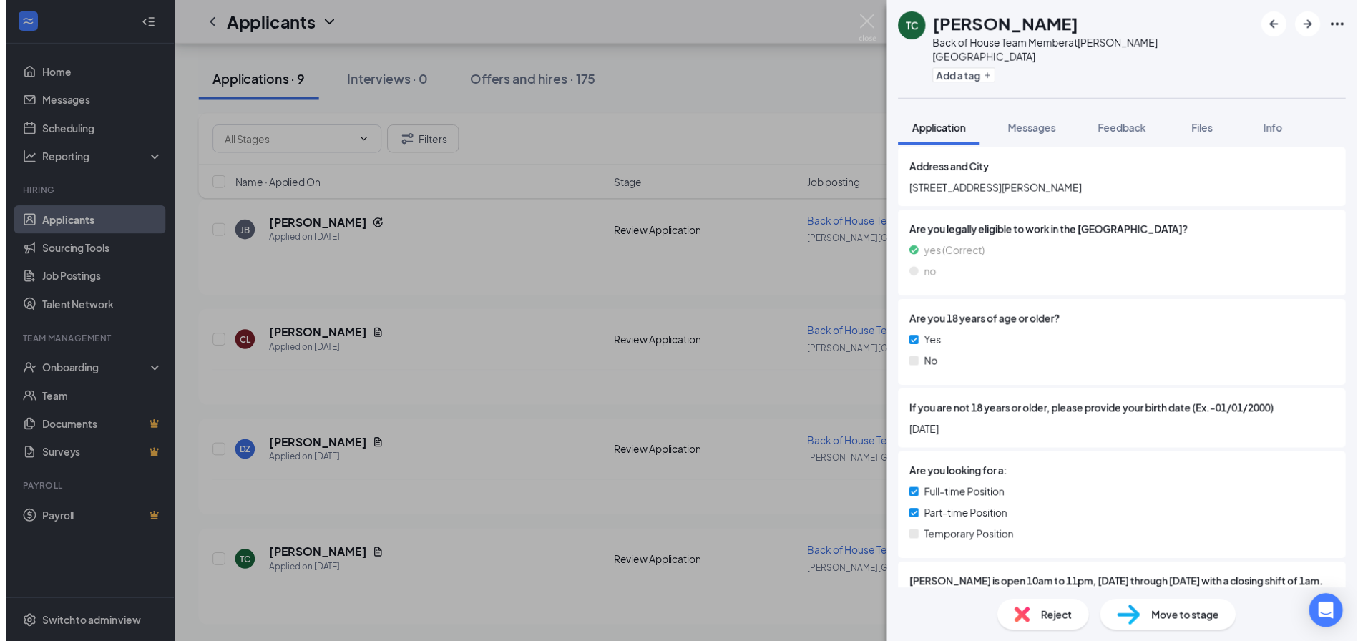
scroll to position [0, 0]
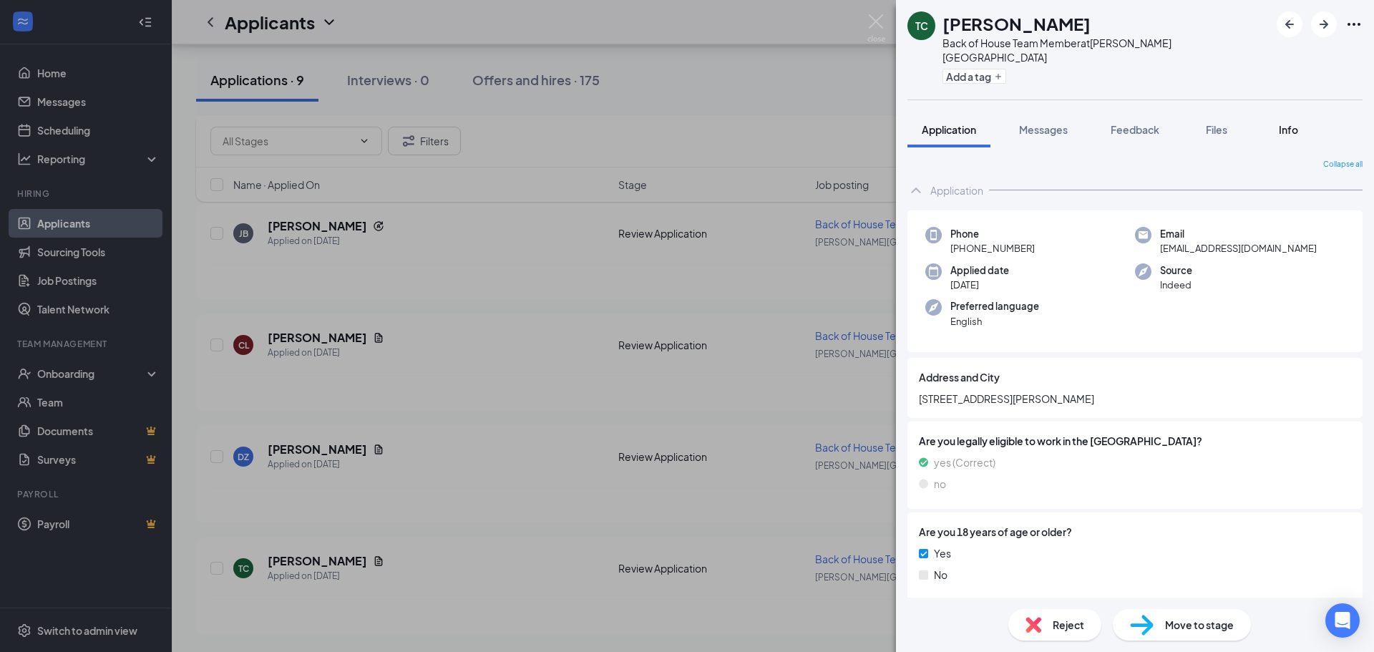
click at [1300, 122] on div "Info" at bounding box center [1288, 129] width 29 height 14
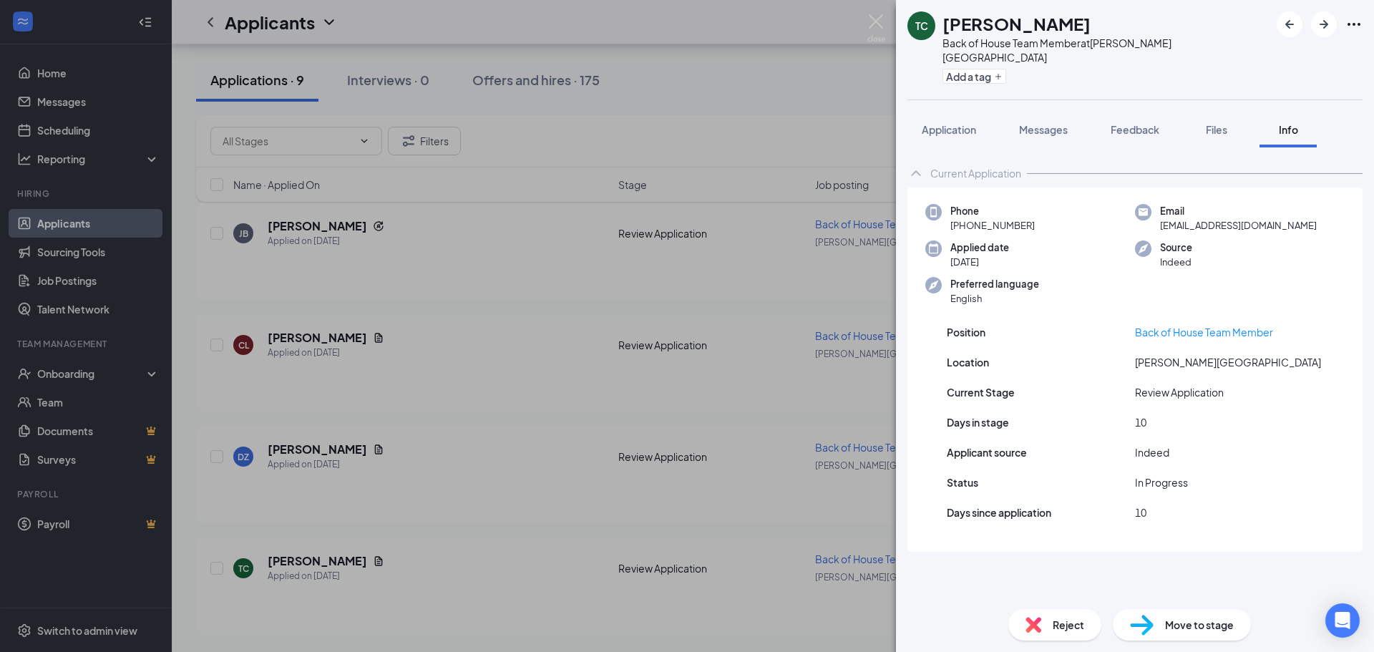
click at [842, 111] on div "[PERSON_NAME] Back of House Team Member at [PERSON_NAME][GEOGRAPHIC_DATA] Add a…" at bounding box center [687, 326] width 1374 height 652
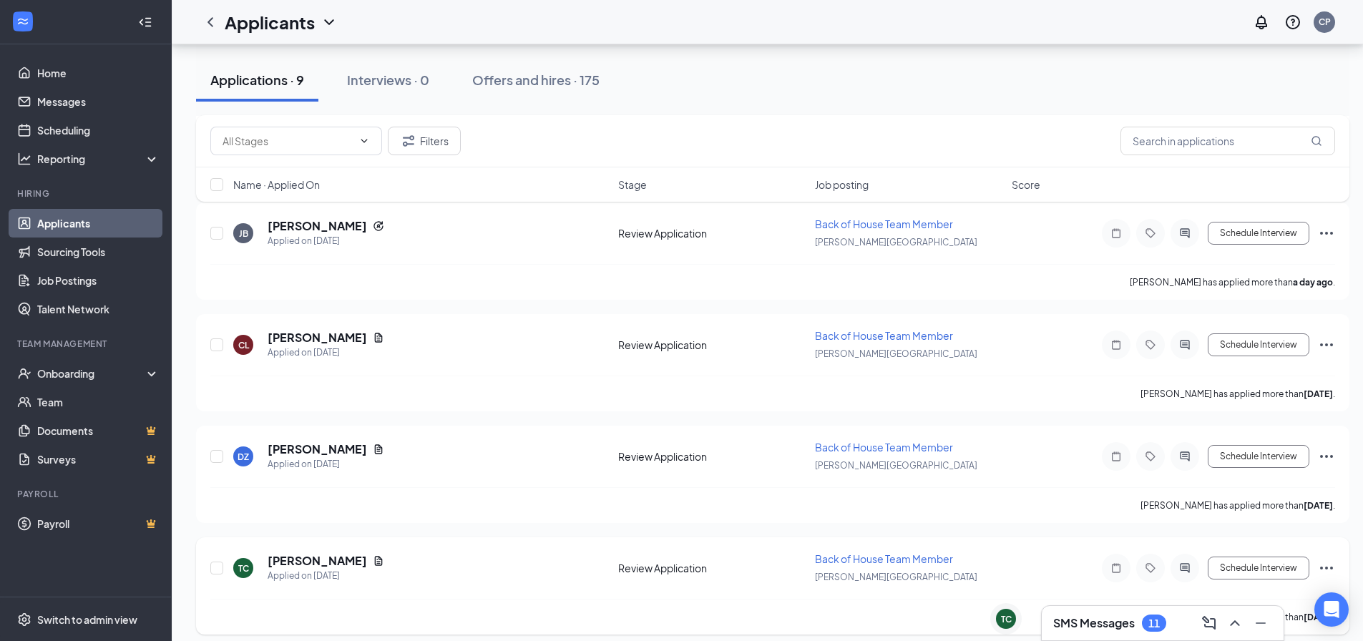
click at [1321, 566] on icon "Ellipses" at bounding box center [1326, 568] width 17 height 17
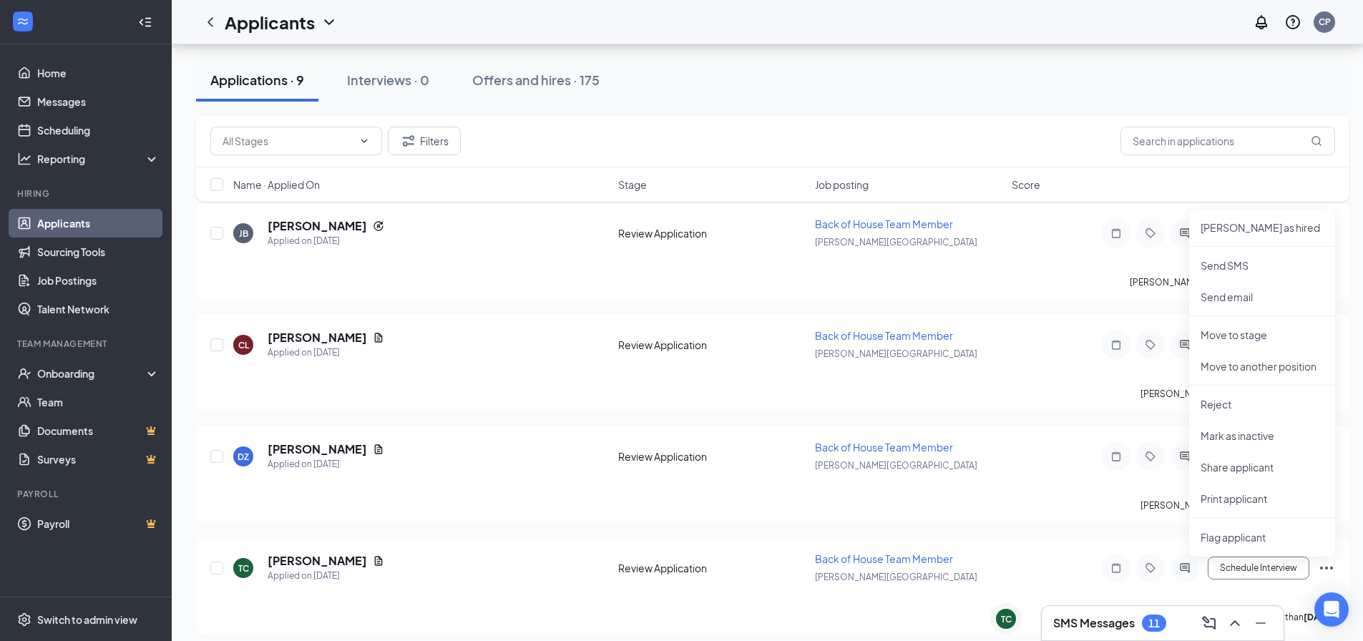
click at [949, 94] on div "Applications · 9 Interviews · 0 Offers and hires · 175" at bounding box center [772, 80] width 1153 height 43
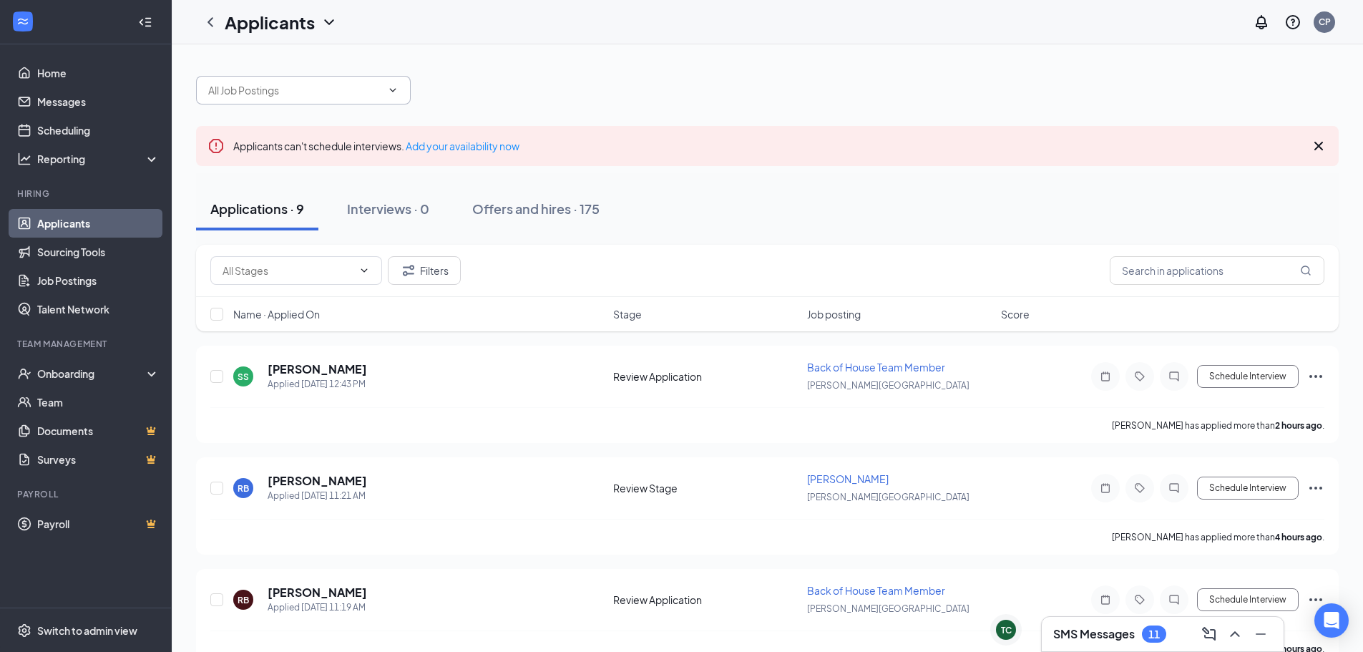
click at [399, 89] on span at bounding box center [303, 90] width 215 height 29
click at [772, 88] on div at bounding box center [767, 83] width 1143 height 43
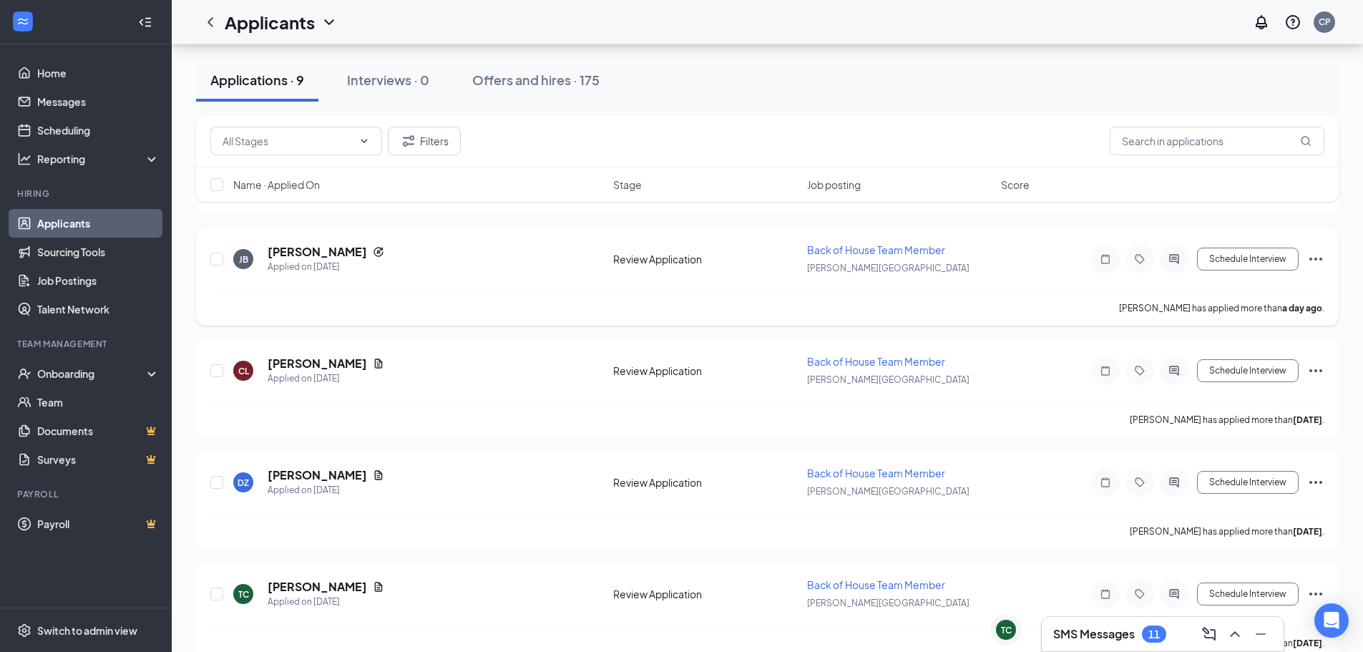
scroll to position [701, 0]
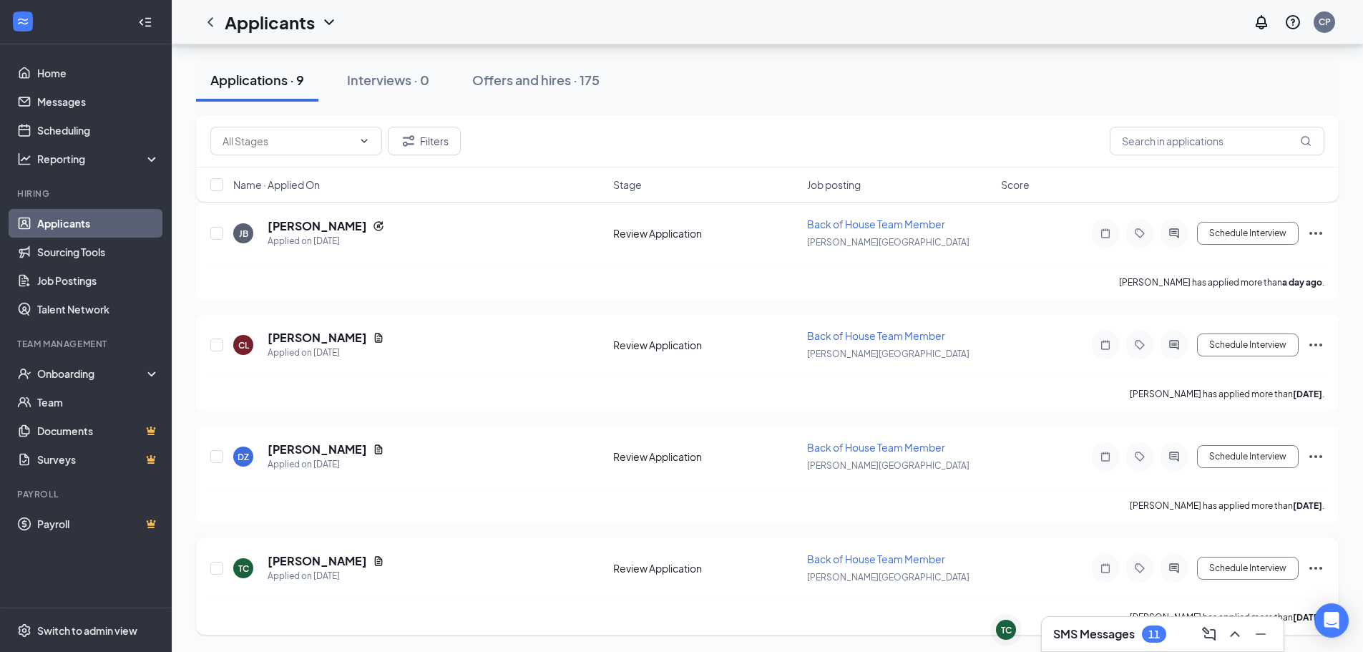
click at [1313, 565] on icon "Ellipses" at bounding box center [1315, 568] width 17 height 17
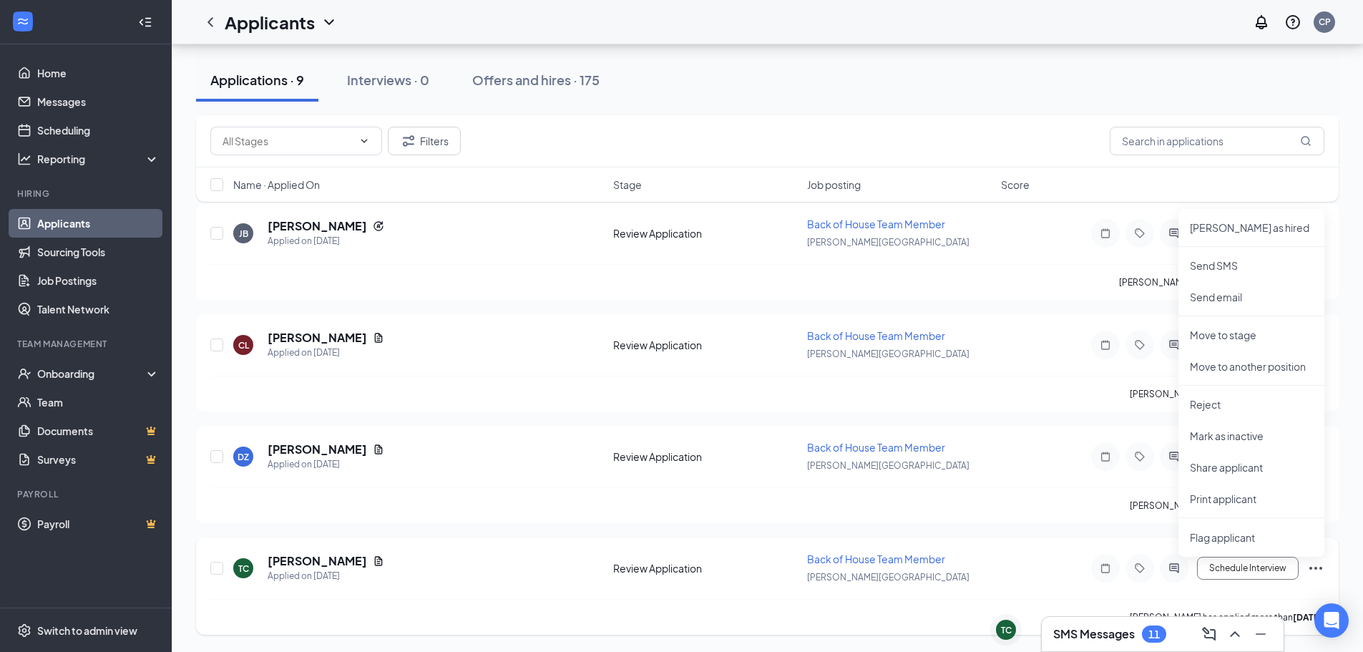
click at [1022, 539] on div "TC Taylor cruz Applied on Oct 5 Review Application Back of House Team Member Al…" at bounding box center [767, 585] width 1143 height 97
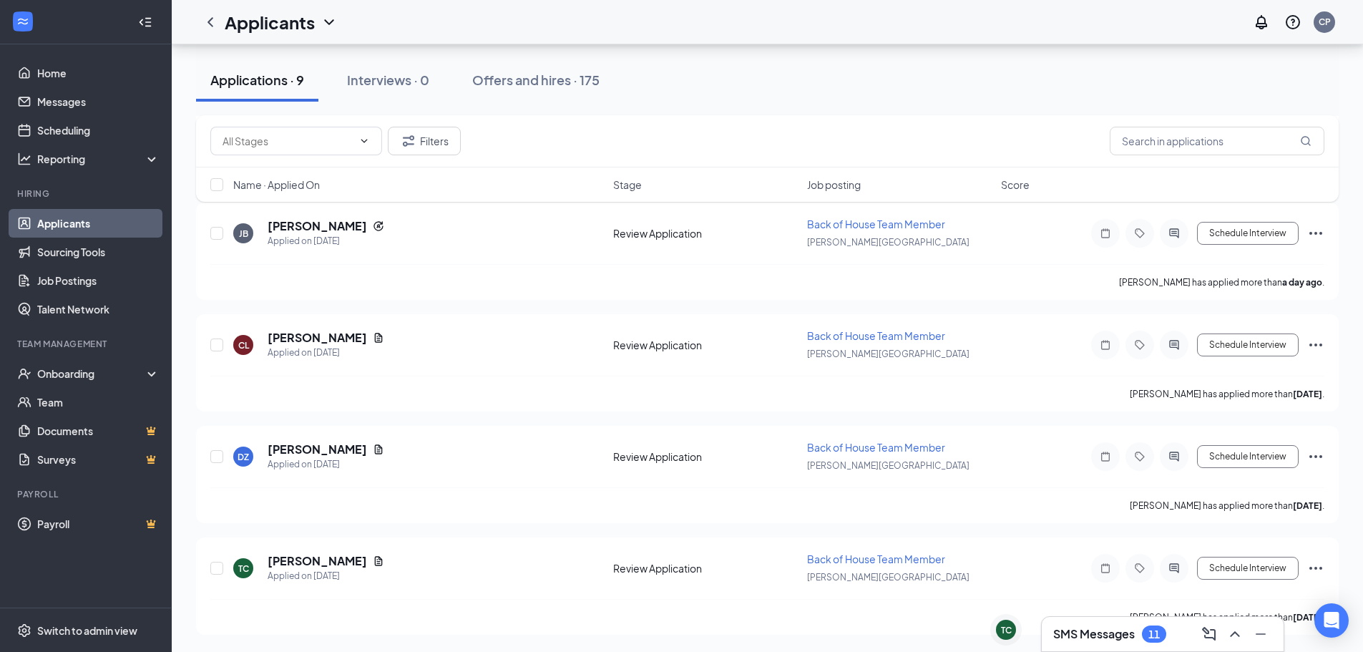
click at [1124, 634] on h3 "SMS Messages" at bounding box center [1094, 634] width 82 height 16
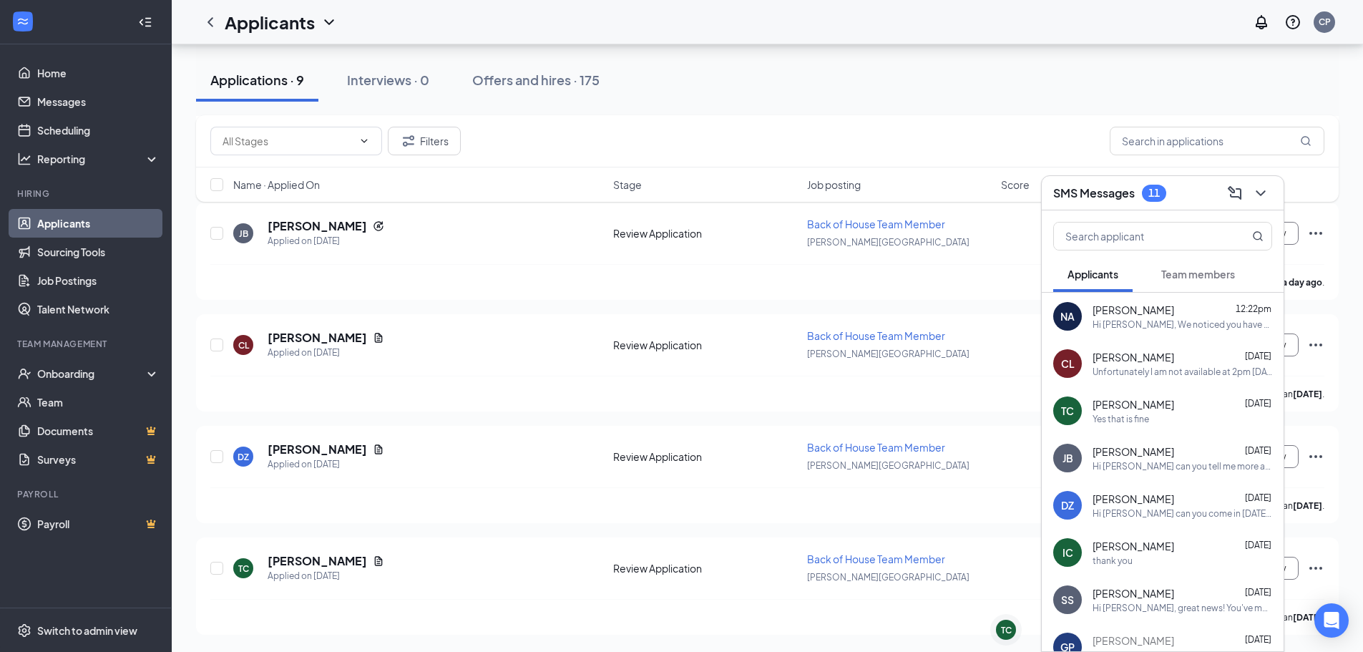
click at [1131, 409] on span "[PERSON_NAME]" at bounding box center [1134, 404] width 82 height 14
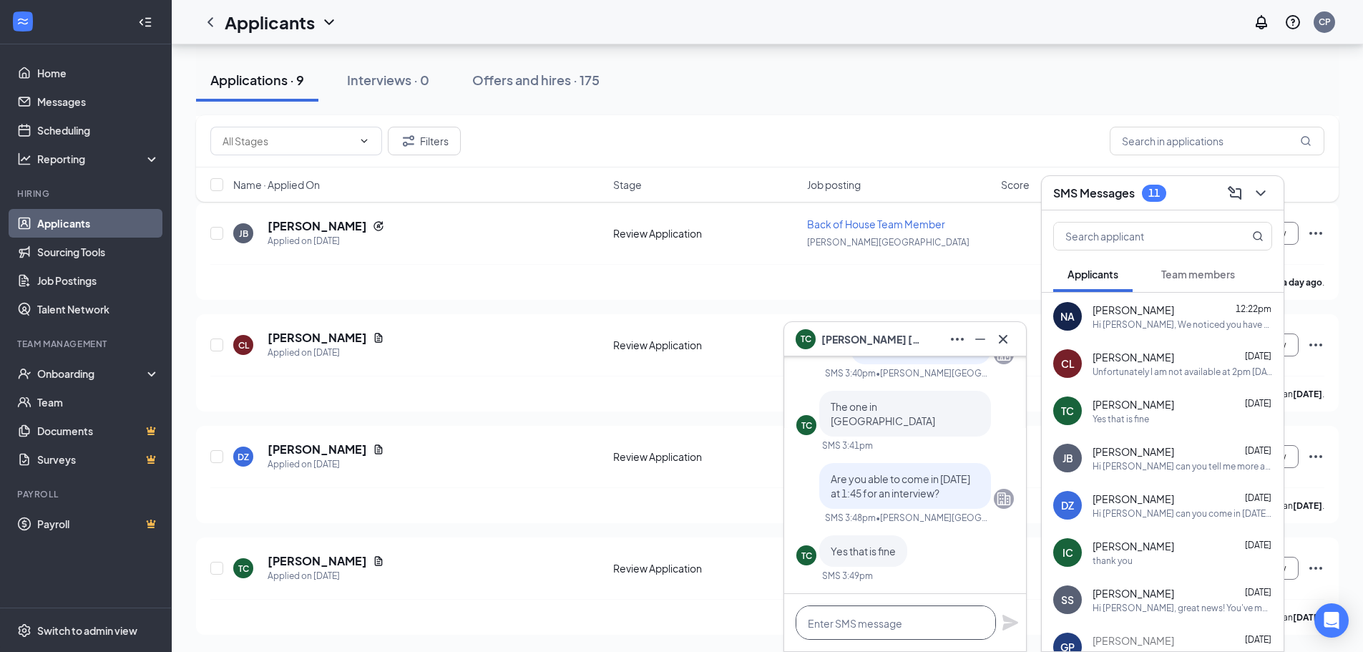
click at [946, 620] on textarea at bounding box center [896, 622] width 200 height 34
click at [925, 336] on div "[PERSON_NAME]" at bounding box center [905, 339] width 219 height 23
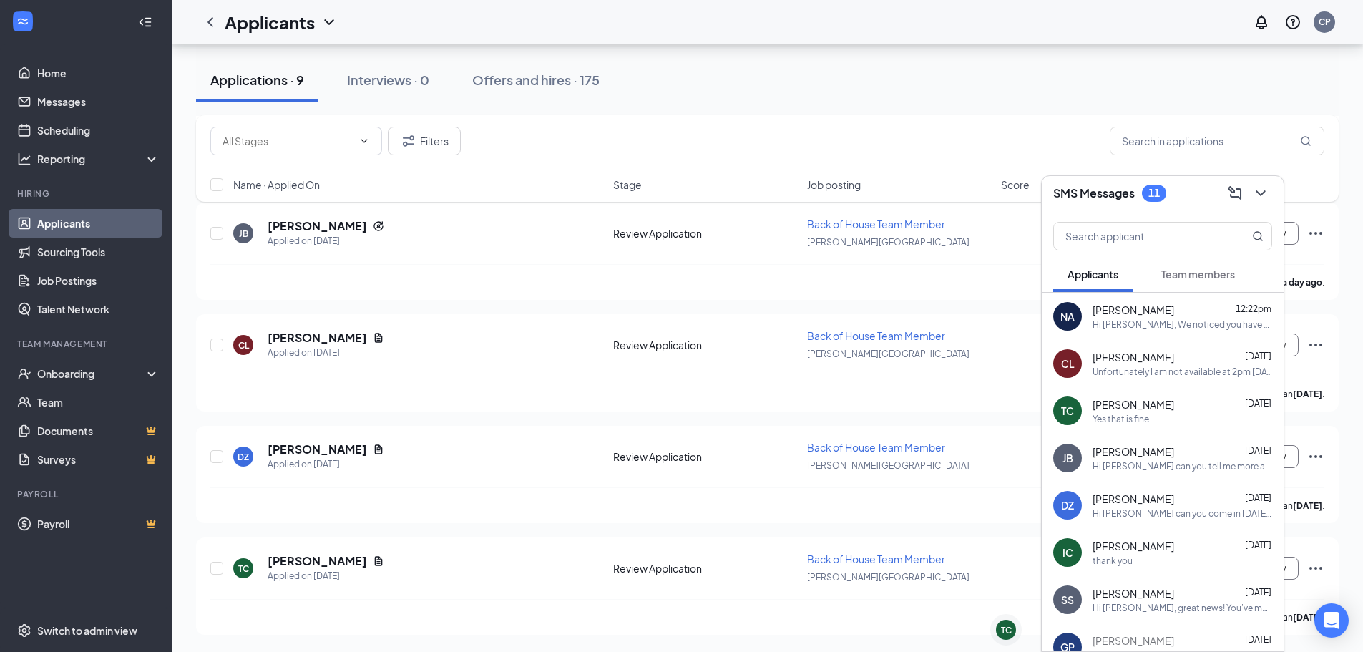
click at [1186, 187] on div "SMS Messages 11" at bounding box center [1162, 193] width 219 height 22
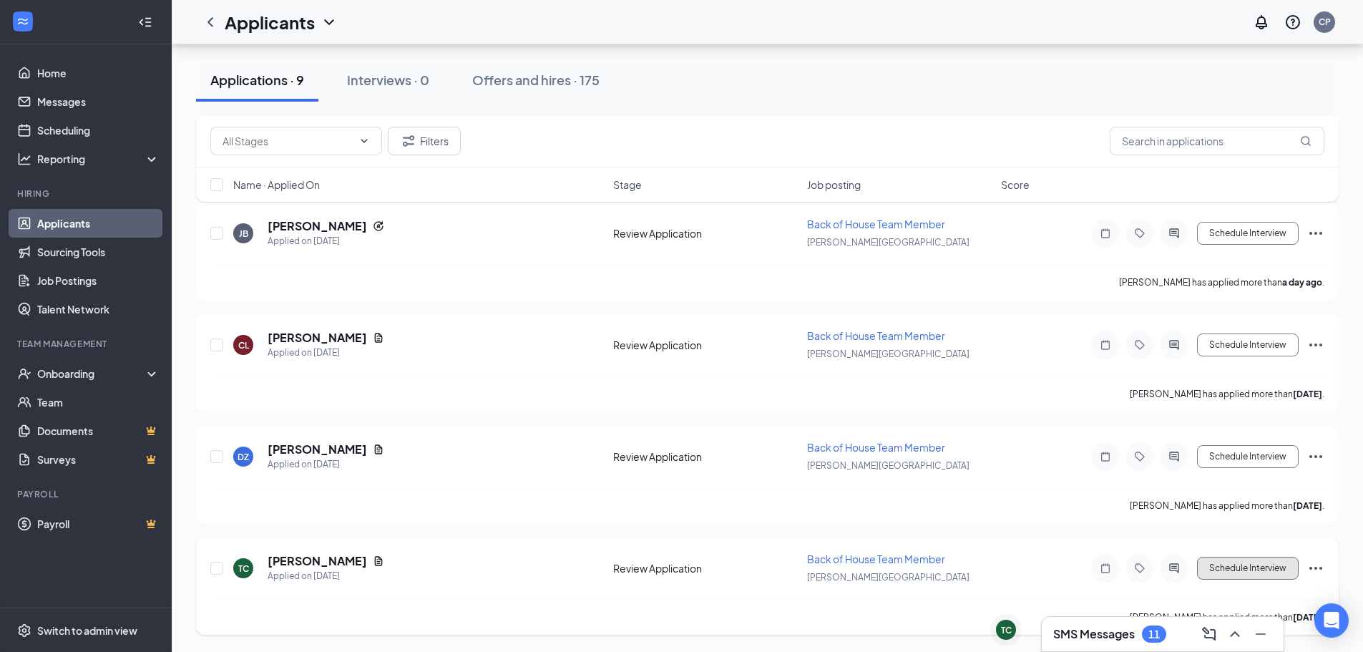
click at [1236, 570] on button "Schedule Interview" at bounding box center [1248, 568] width 102 height 23
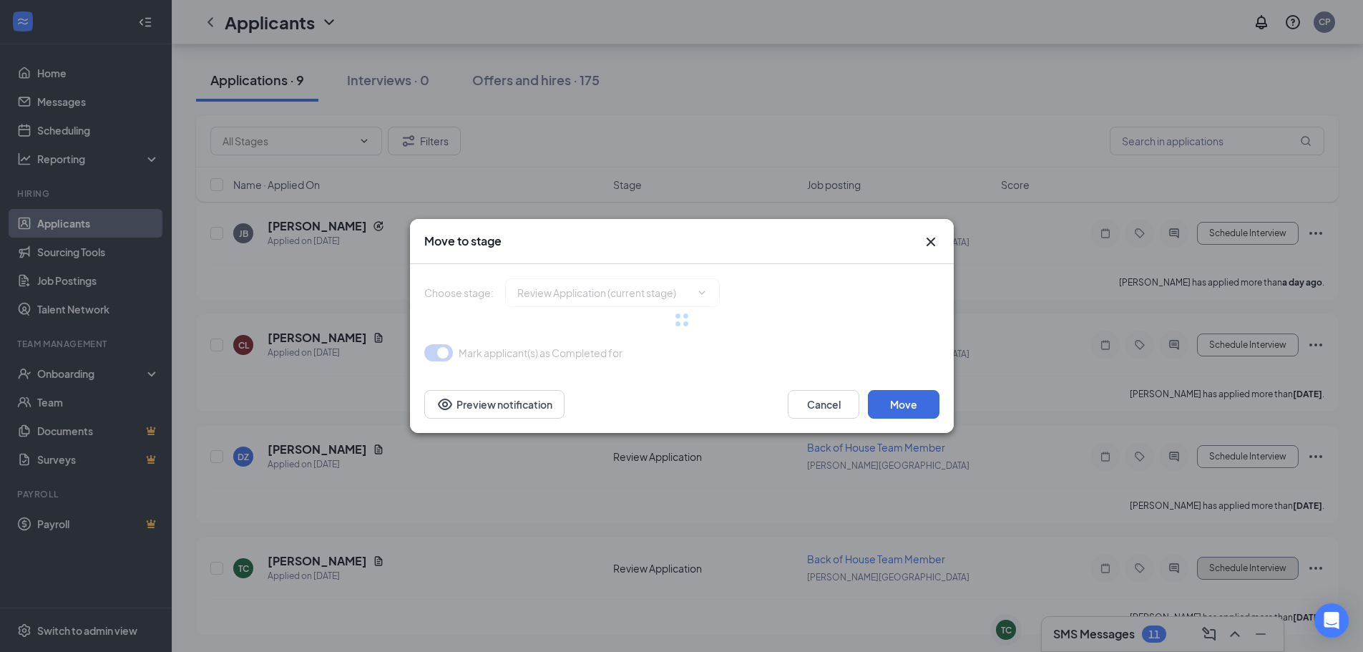
type input "Onsite Interview (next stage)"
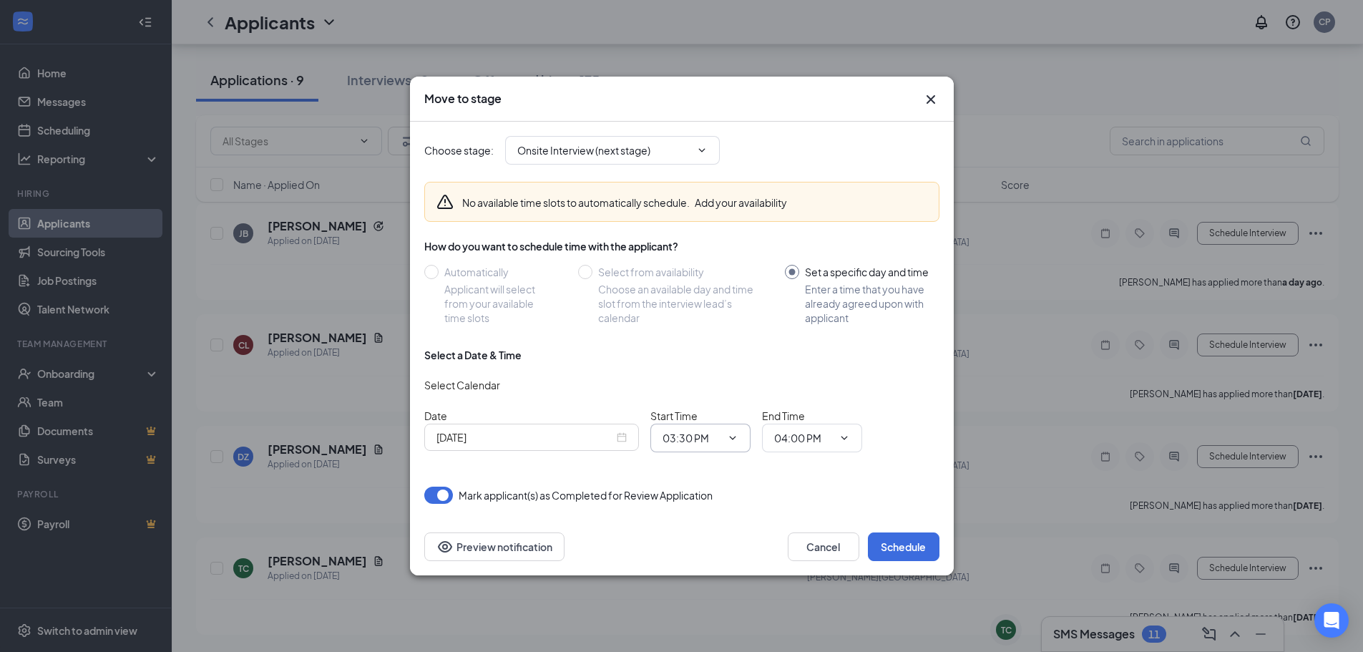
click at [724, 437] on span at bounding box center [731, 437] width 14 height 11
click at [731, 437] on icon "ChevronDown" at bounding box center [732, 438] width 6 height 4
click at [698, 317] on div "01:45 AM" at bounding box center [695, 316] width 42 height 16
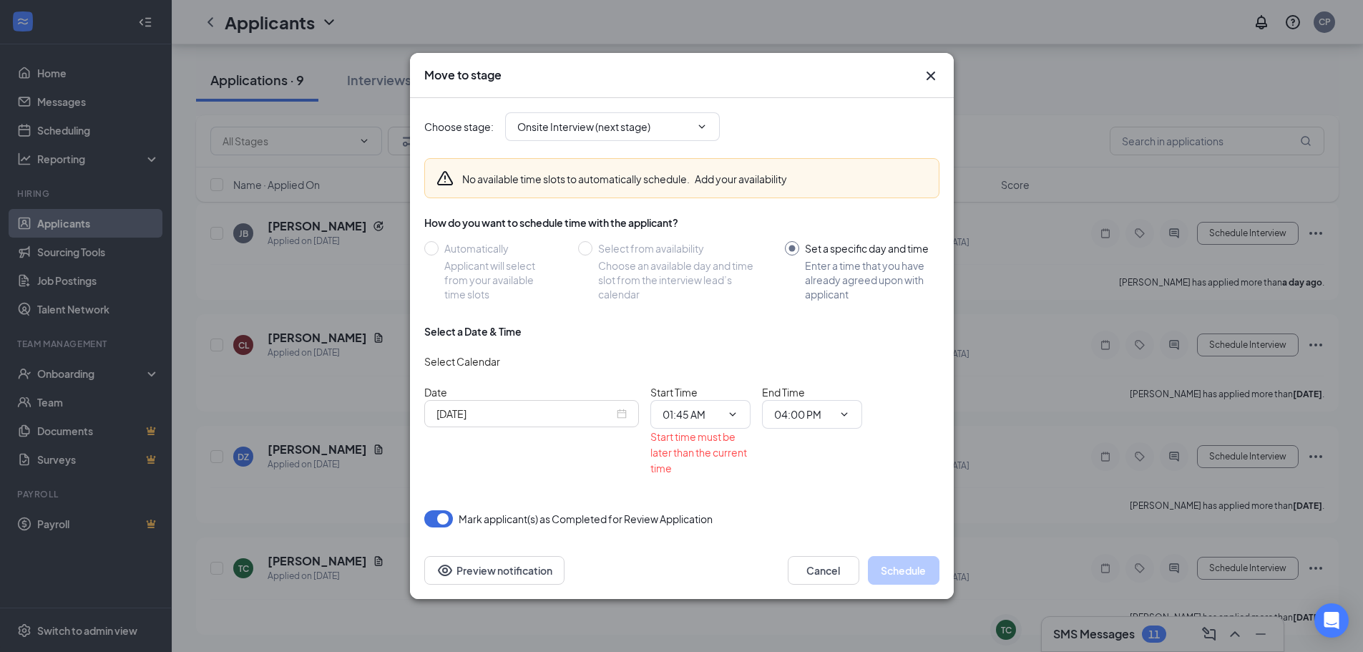
click at [725, 409] on span at bounding box center [731, 414] width 14 height 11
click at [738, 411] on icon "ChevronDown" at bounding box center [732, 414] width 11 height 11
click at [694, 276] on div "03:15 AM" at bounding box center [695, 276] width 42 height 16
click at [829, 410] on input "04:00 PM" at bounding box center [803, 414] width 59 height 16
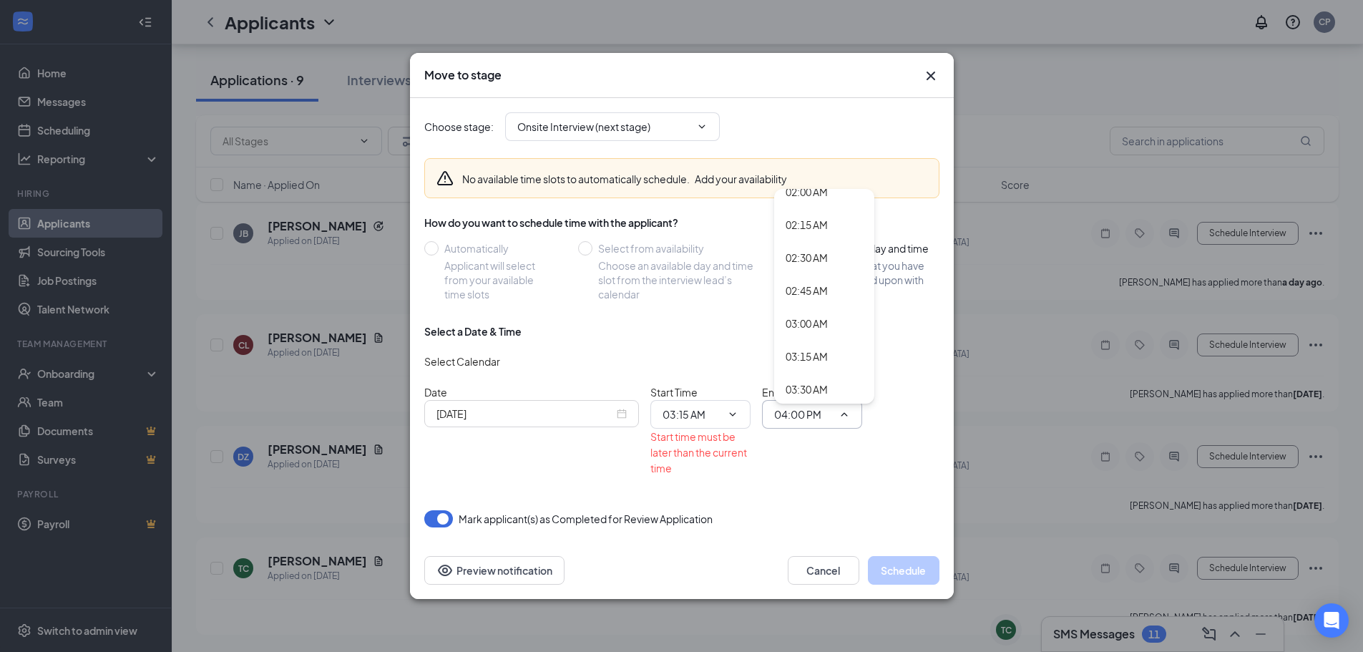
scroll to position [286, 0]
click at [728, 416] on icon "ChevronDown" at bounding box center [732, 414] width 11 height 11
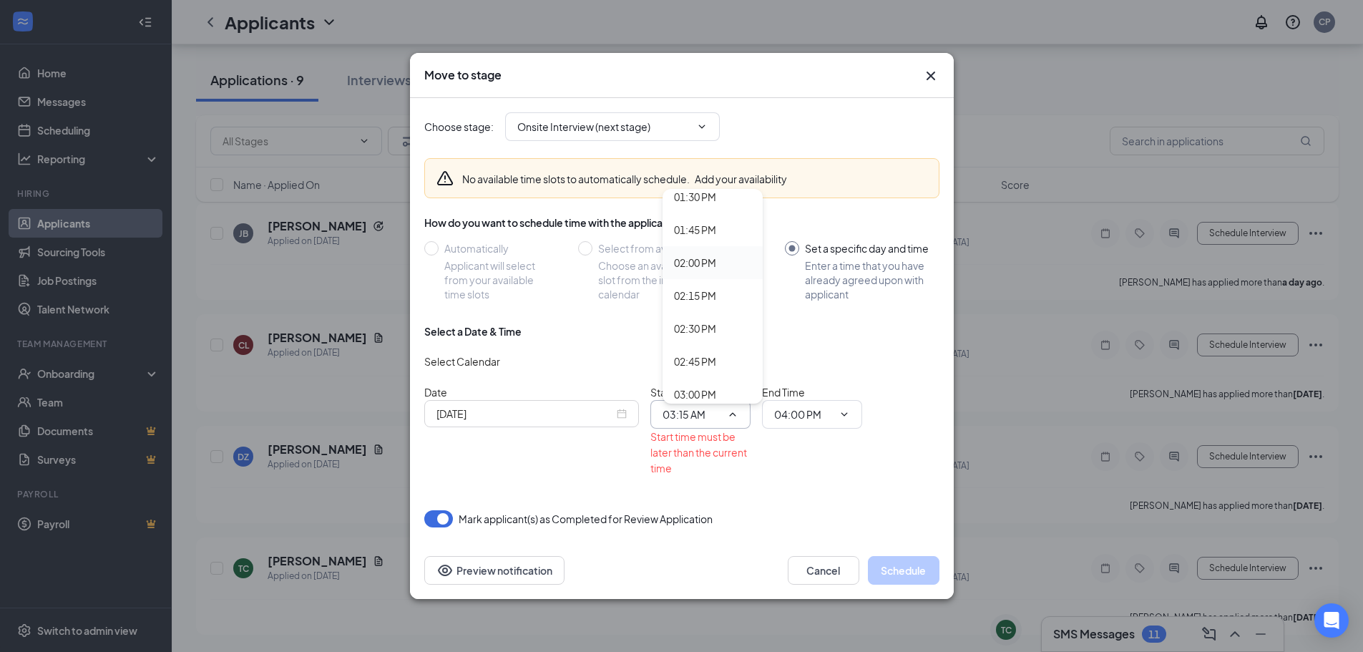
scroll to position [1860, 0]
click at [703, 347] on div "03:15 PM" at bounding box center [695, 353] width 42 height 16
type input "03:15 PM"
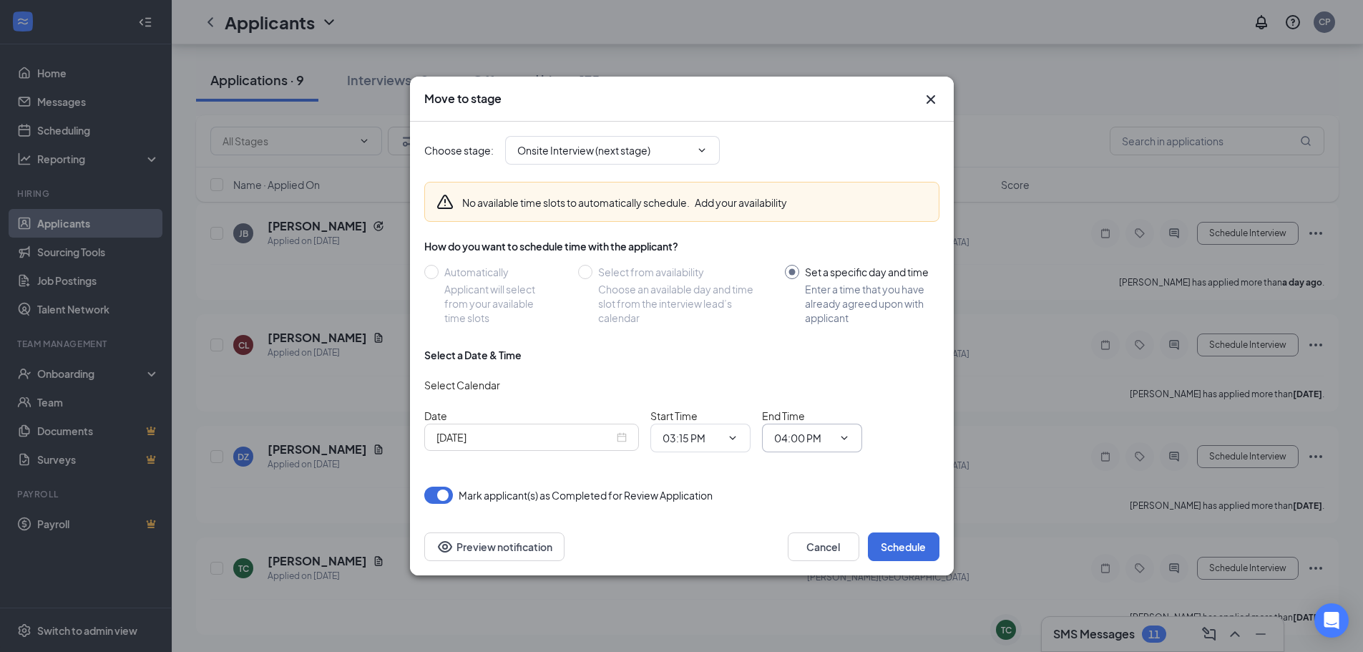
click at [831, 434] on input "04:00 PM" at bounding box center [803, 438] width 59 height 16
click at [809, 338] on div "03:30 PM" at bounding box center [807, 338] width 42 height 16
type input "03:30 PM"
click at [913, 540] on button "Schedule" at bounding box center [904, 546] width 72 height 29
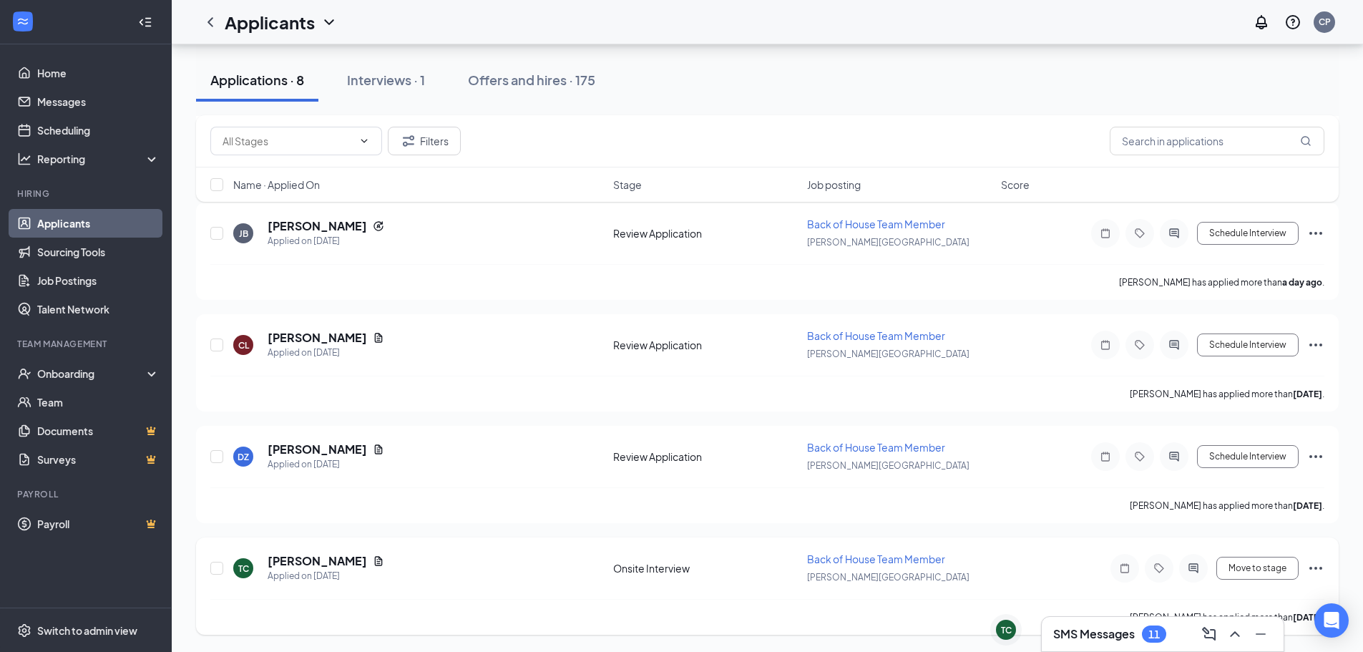
click at [1319, 565] on icon "Ellipses" at bounding box center [1315, 568] width 17 height 17
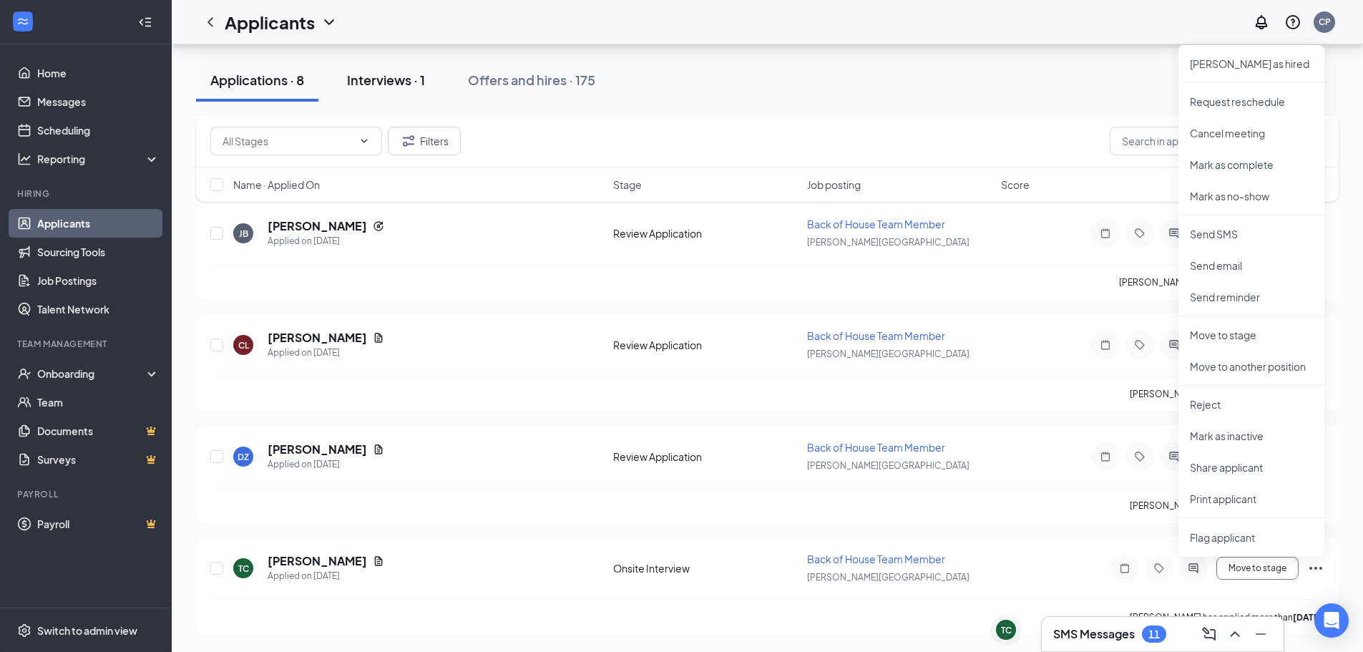
click at [386, 99] on button "Interviews · 1" at bounding box center [386, 80] width 107 height 43
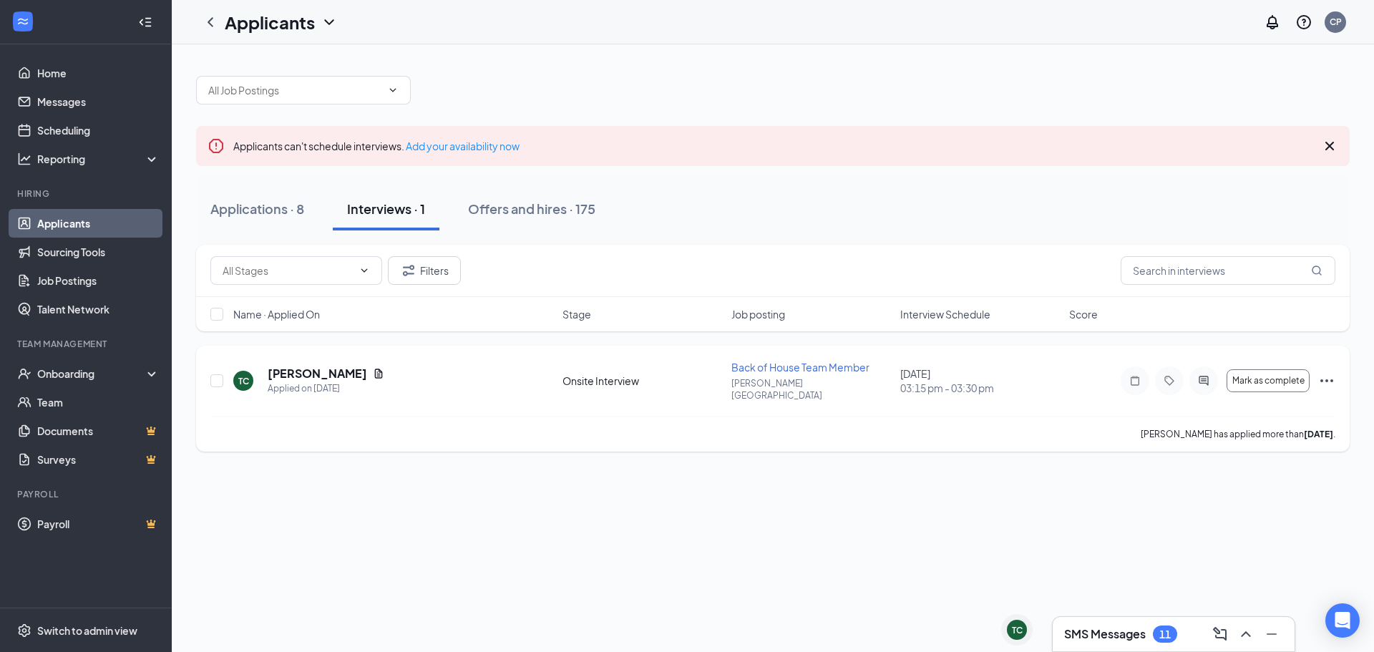
click at [1329, 377] on icon "Ellipses" at bounding box center [1326, 380] width 17 height 17
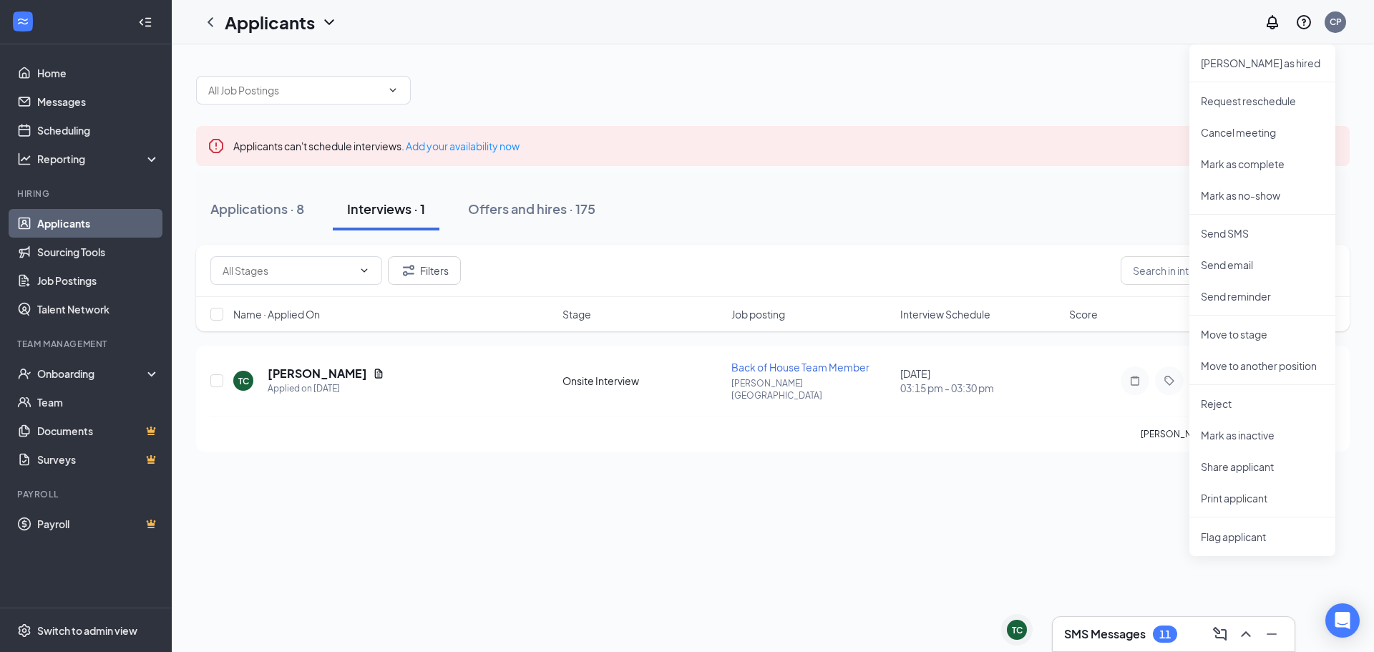
click at [1104, 539] on div "Applicants can't schedule interviews. Add your availability now Applications · …" at bounding box center [773, 347] width 1202 height 607
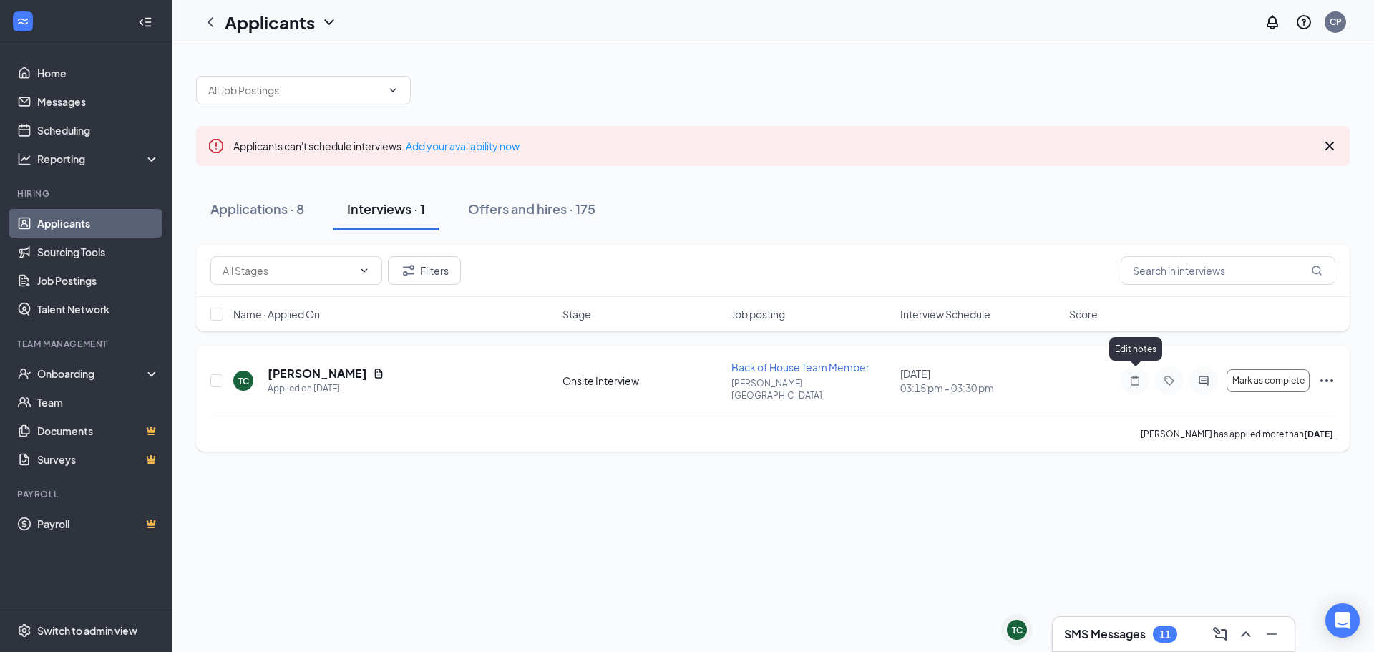
click at [1141, 375] on icon "Note" at bounding box center [1134, 380] width 17 height 11
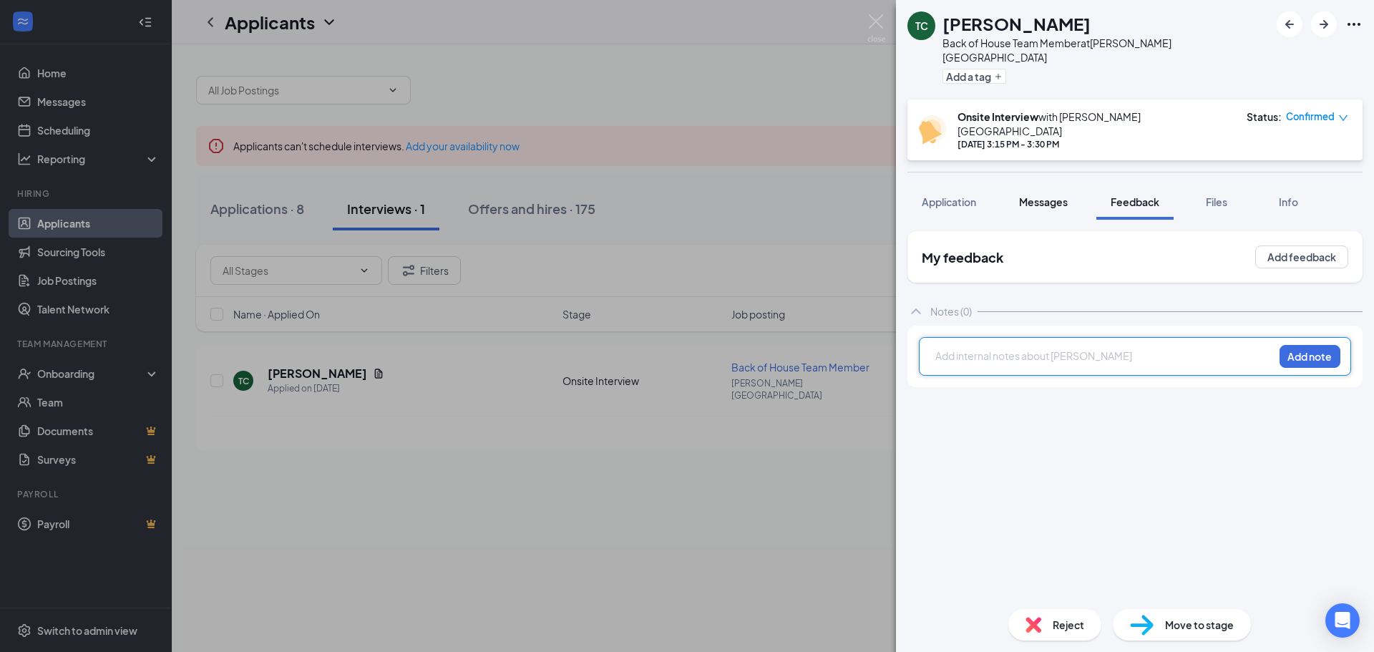
click at [1047, 185] on button "Messages" at bounding box center [1043, 202] width 77 height 36
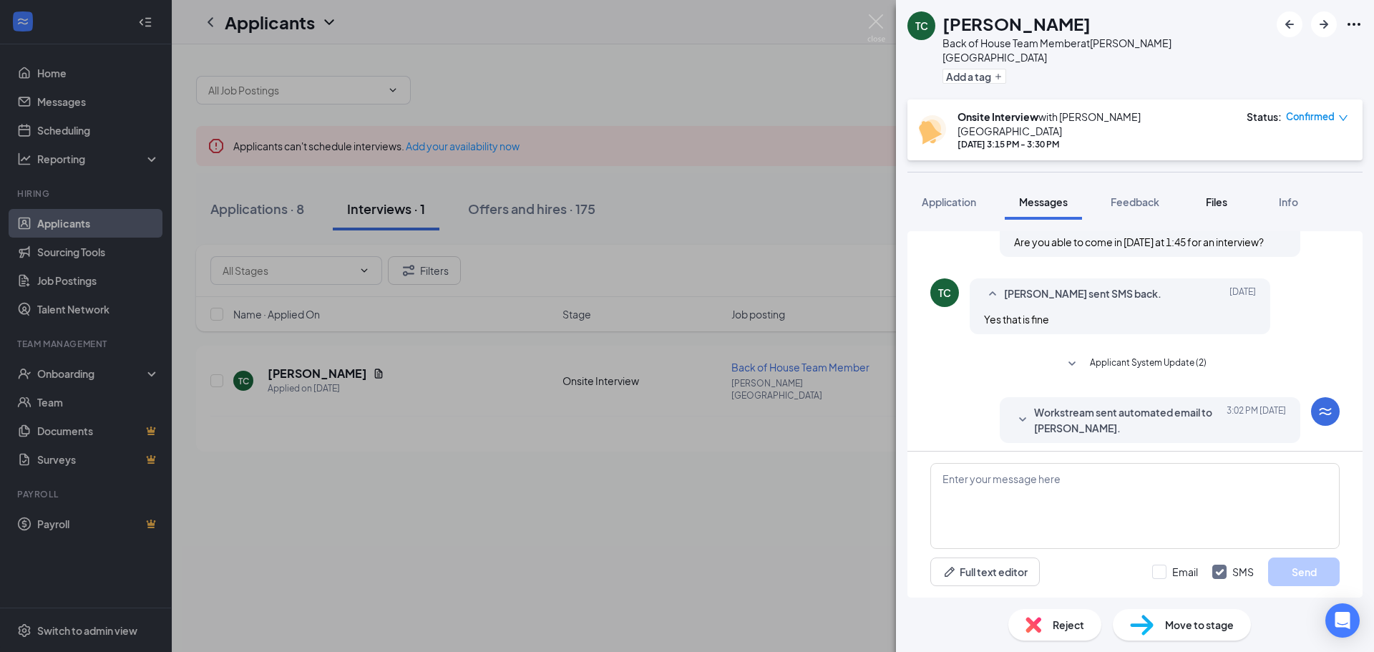
scroll to position [546, 0]
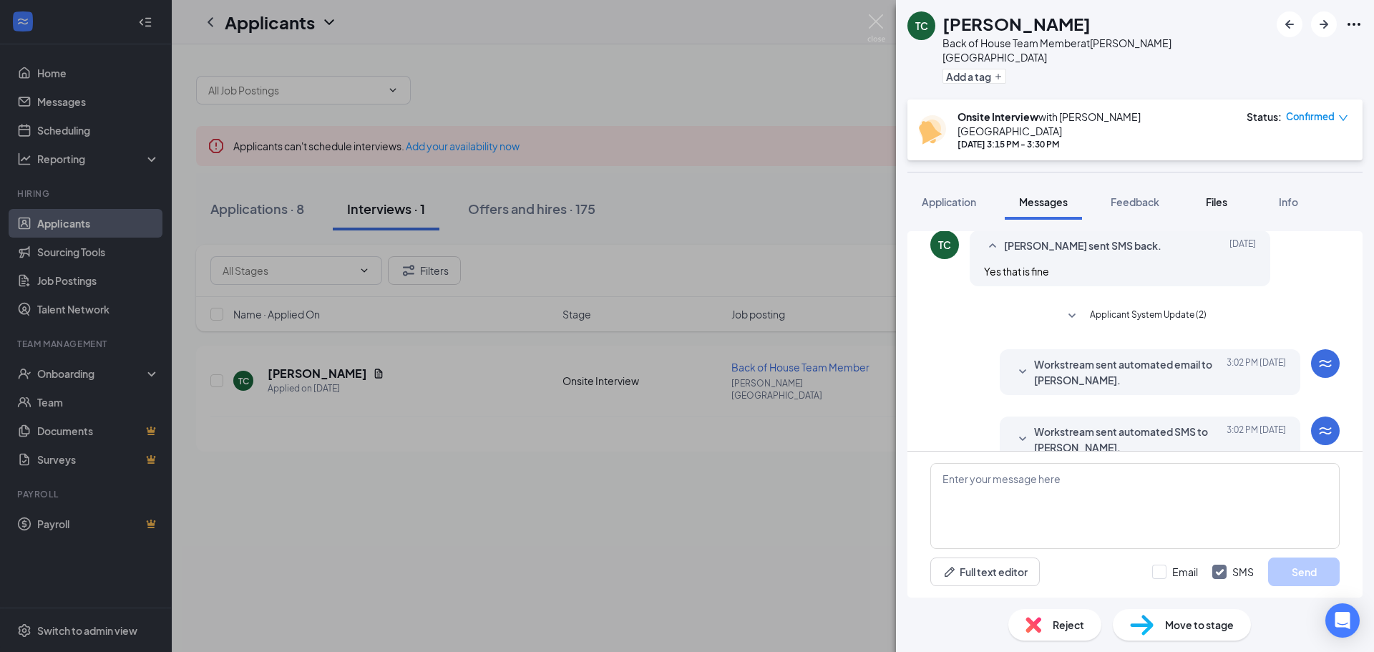
click at [1218, 195] on span "Files" at bounding box center [1216, 201] width 21 height 13
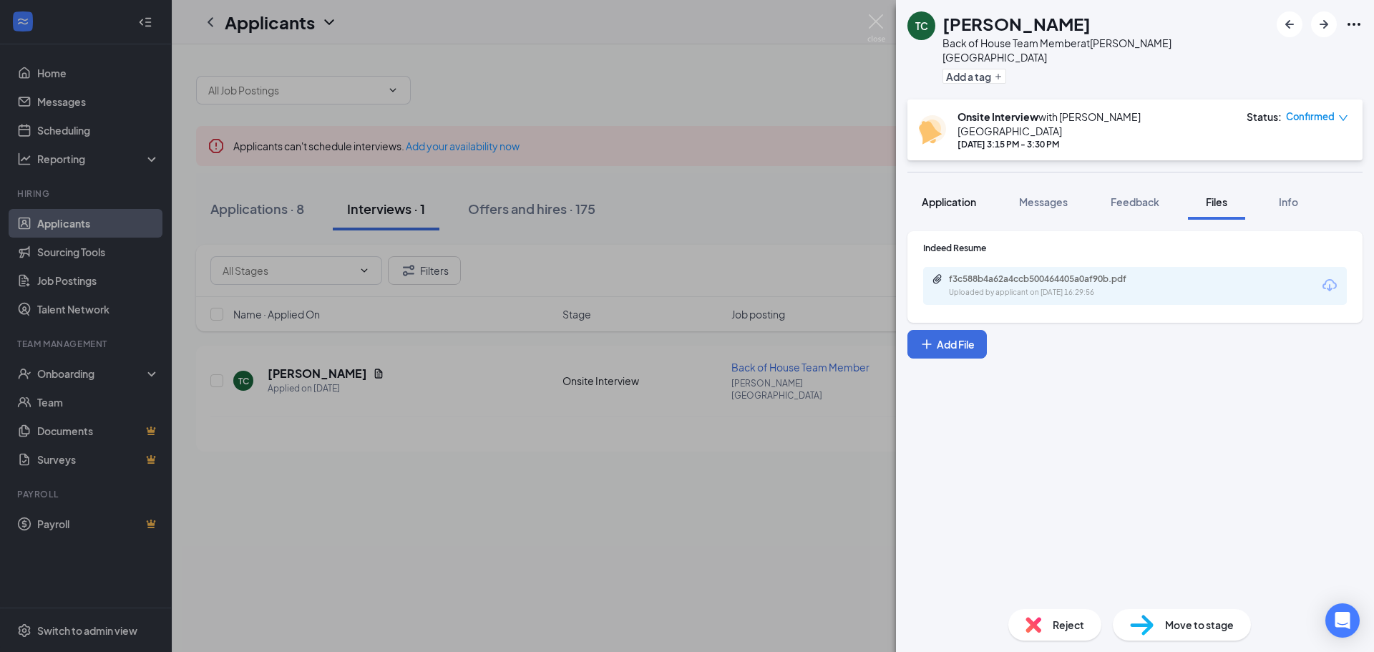
click at [969, 195] on span "Application" at bounding box center [949, 201] width 54 height 13
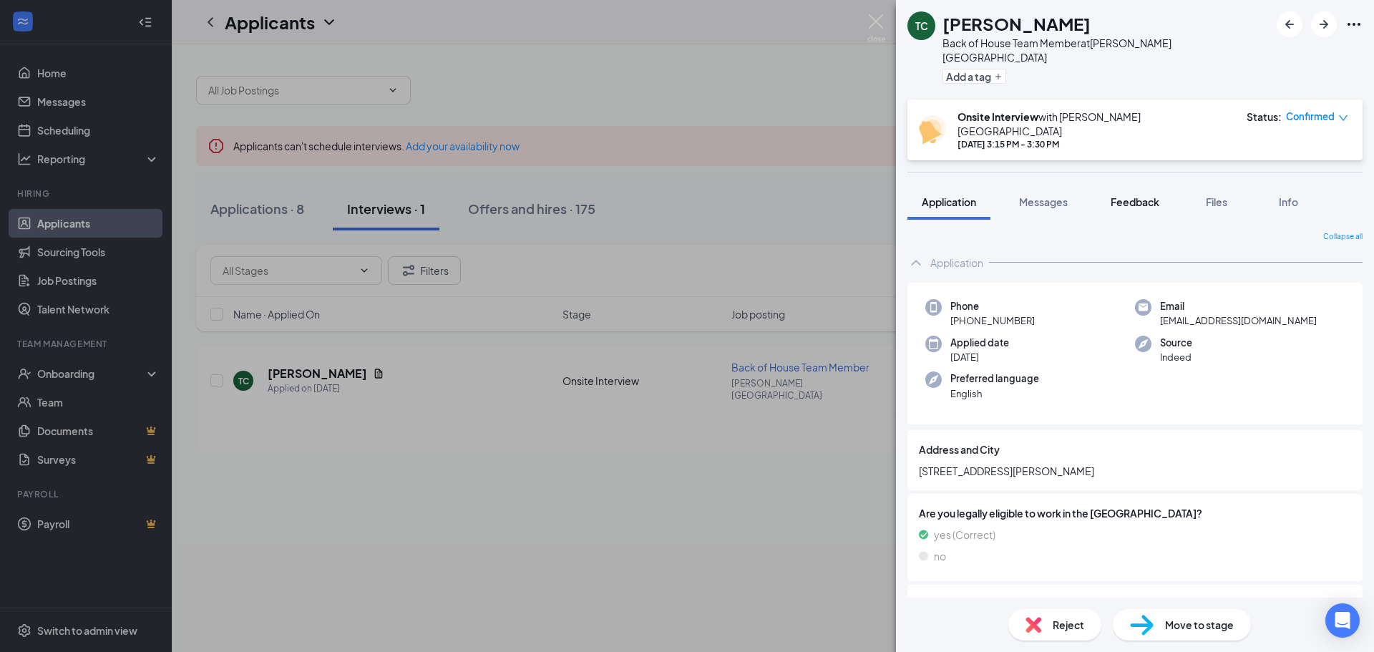
click at [1128, 195] on span "Feedback" at bounding box center [1134, 201] width 49 height 13
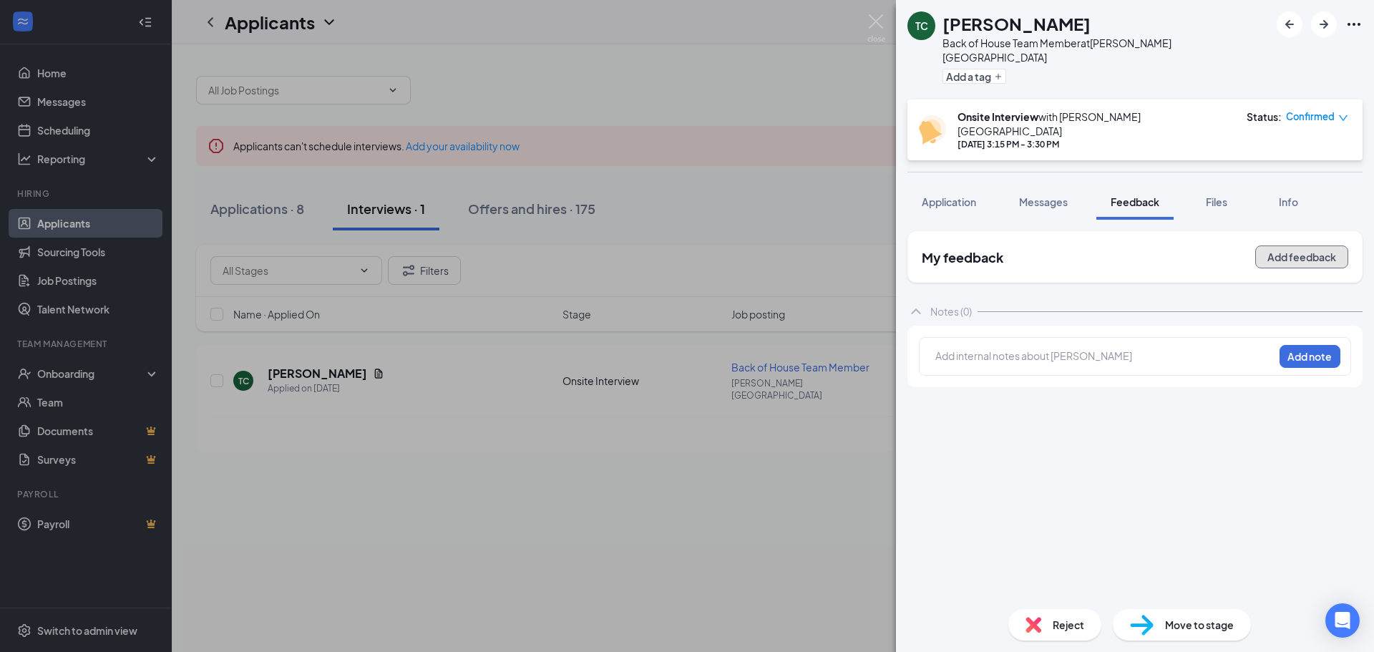
click at [1298, 245] on button "Add feedback" at bounding box center [1301, 256] width 93 height 23
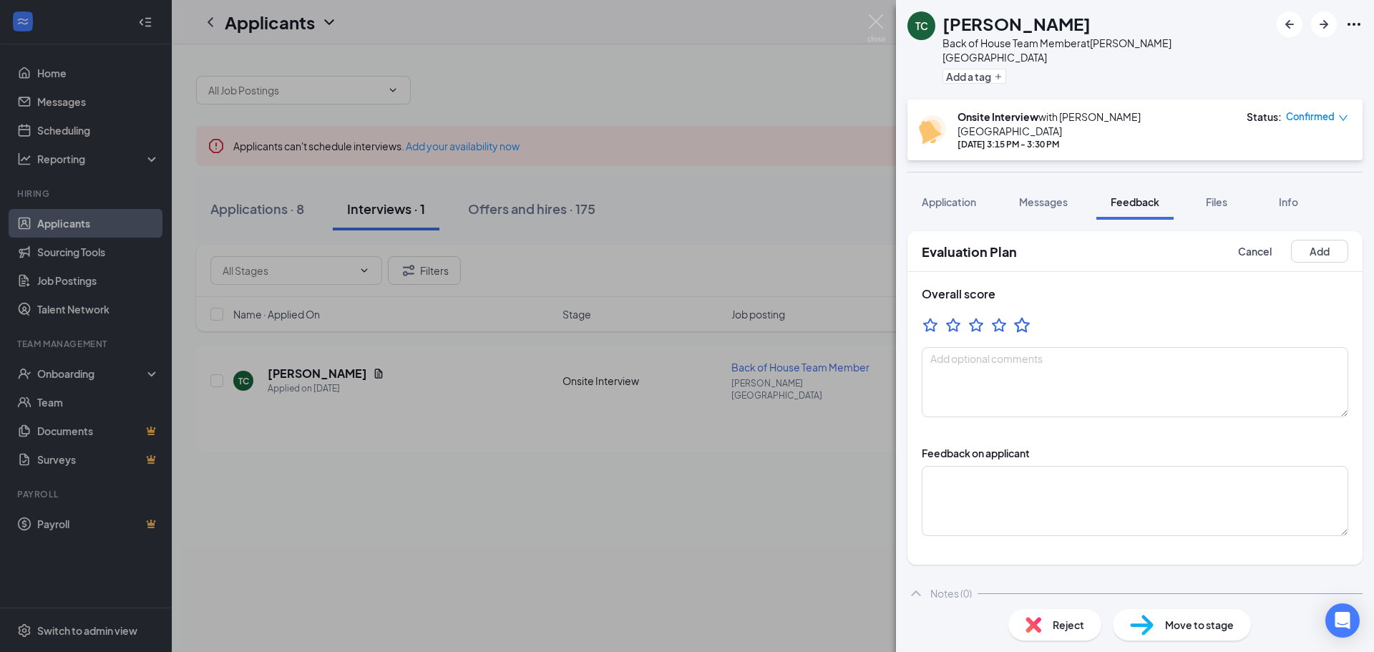
click at [1020, 316] on icon "StarBorder" at bounding box center [1021, 325] width 19 height 19
click at [1307, 240] on button "Add" at bounding box center [1319, 251] width 57 height 23
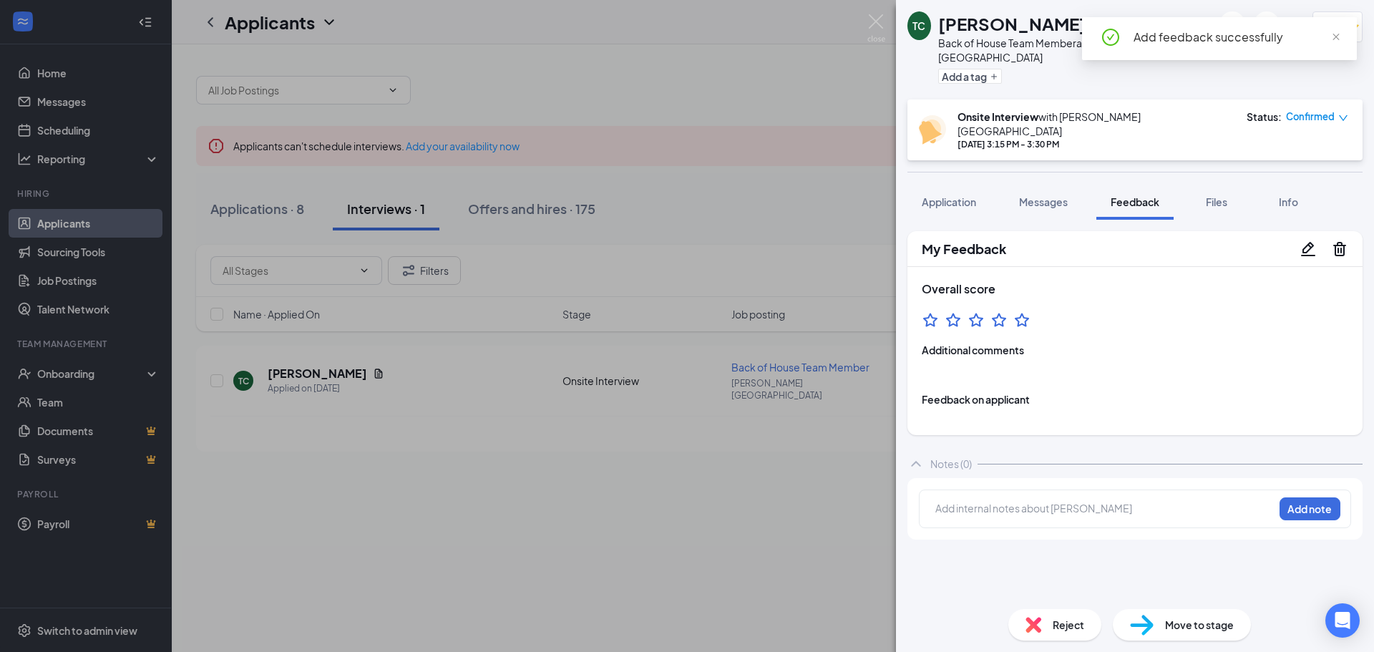
drag, startPoint x: 743, startPoint y: 629, endPoint x: 773, endPoint y: 597, distance: 43.0
click at [743, 623] on div "TC Taylor cruz Back of House Team Member at Allen Park Add a tag 5.0 Onsite Int…" at bounding box center [687, 326] width 1374 height 652
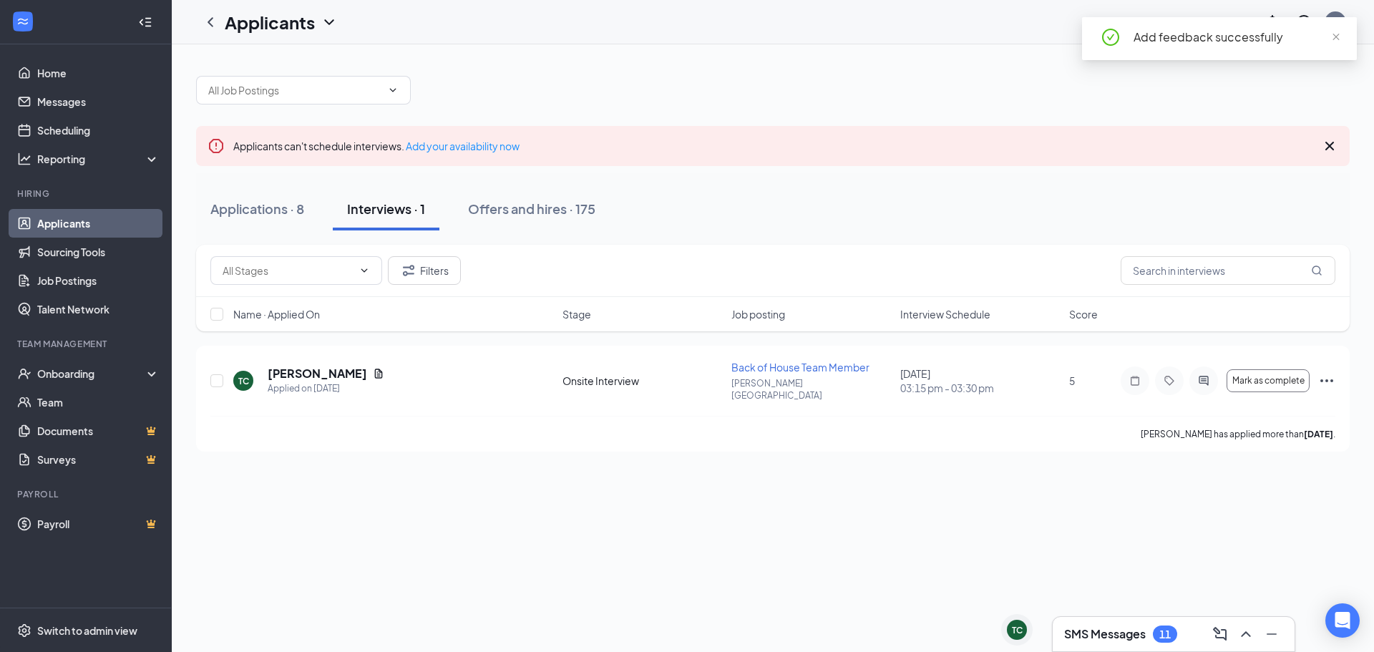
click at [1106, 640] on h3 "SMS Messages" at bounding box center [1105, 634] width 82 height 16
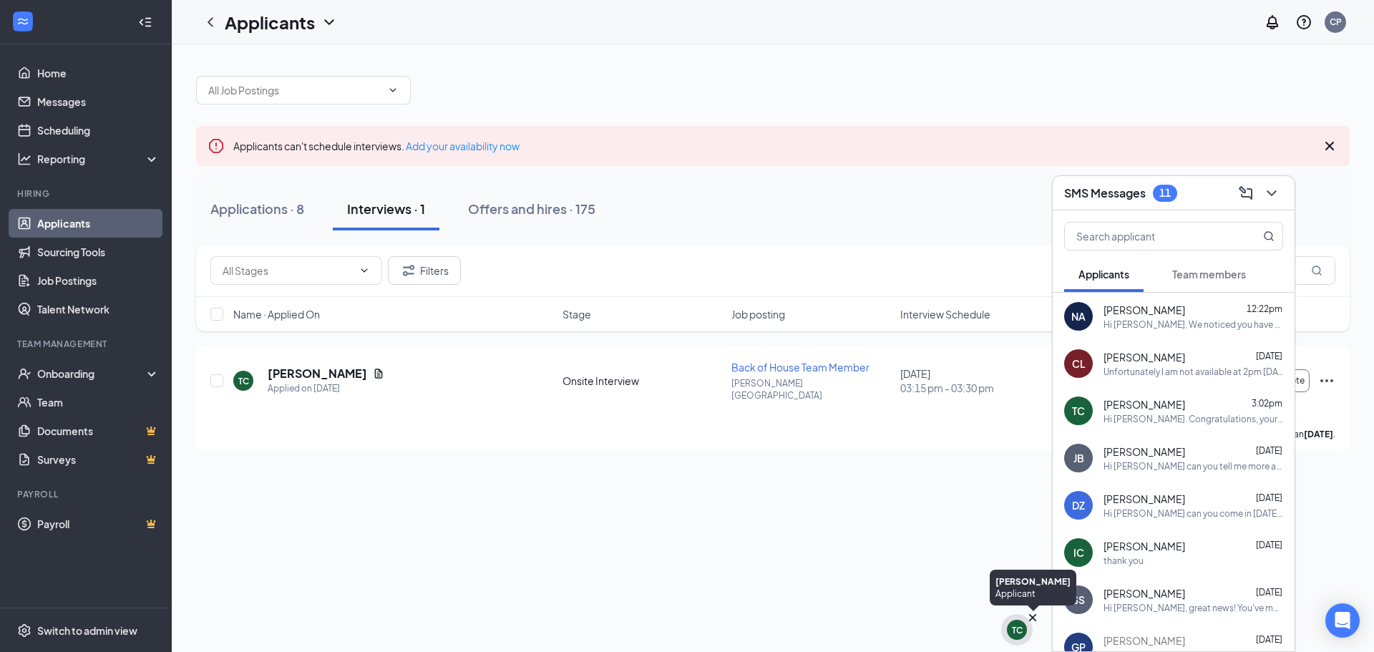
click at [1017, 633] on div "TC" at bounding box center [1017, 630] width 11 height 12
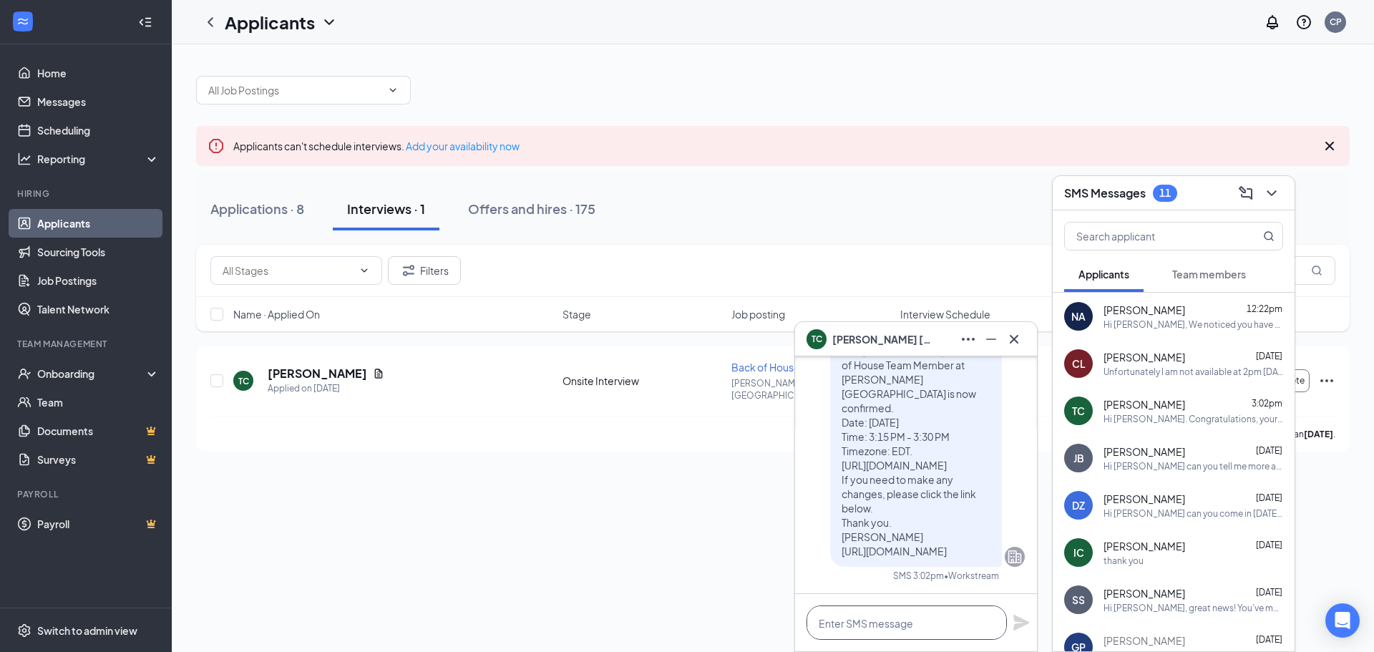
click at [894, 620] on textarea at bounding box center [906, 622] width 200 height 34
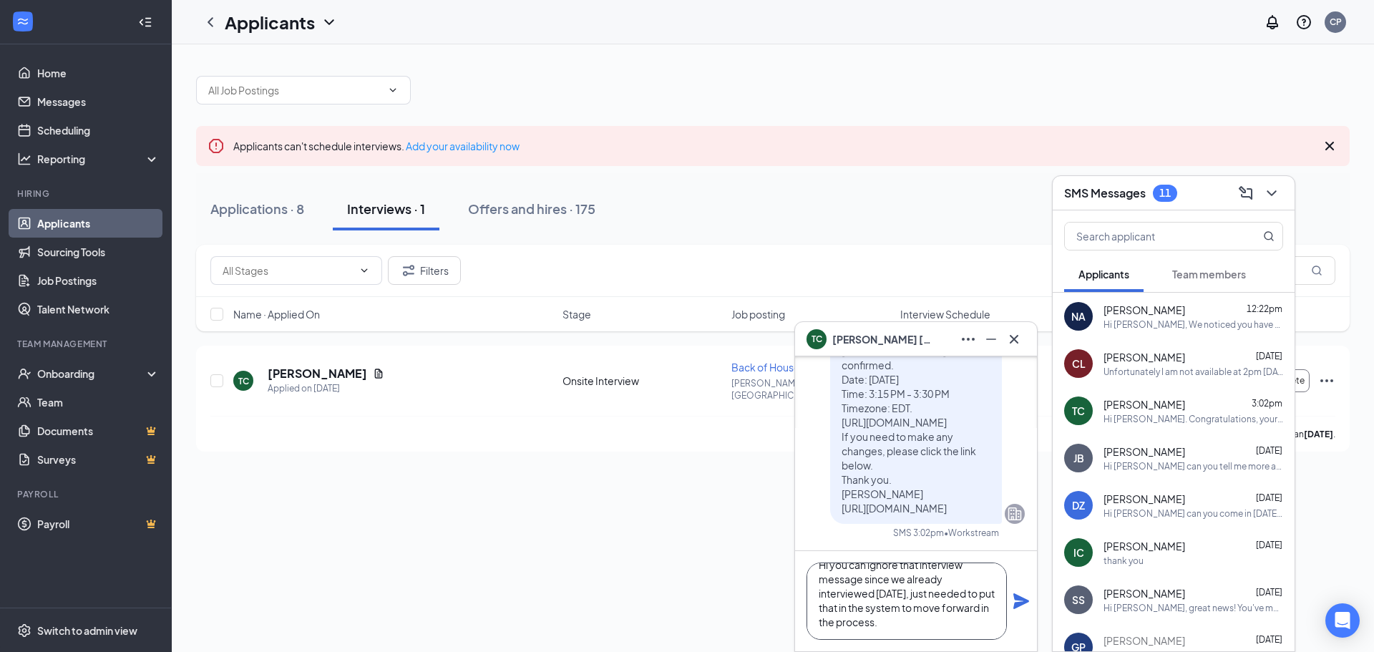
scroll to position [16, 0]
type textarea "Hi you can ignore that interview message since we already interviewed today, ju…"
click at [1013, 598] on icon "Plane" at bounding box center [1020, 600] width 17 height 17
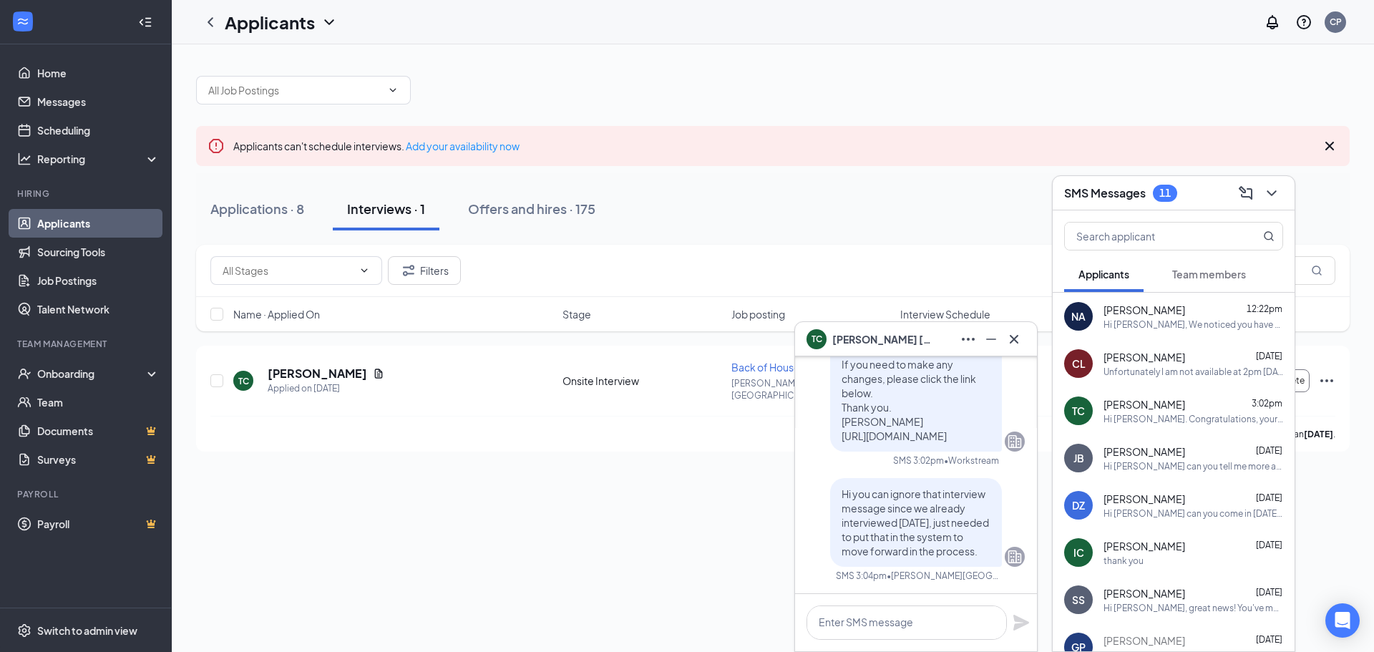
scroll to position [0, 0]
click at [915, 333] on div "[PERSON_NAME]" at bounding box center [915, 339] width 219 height 23
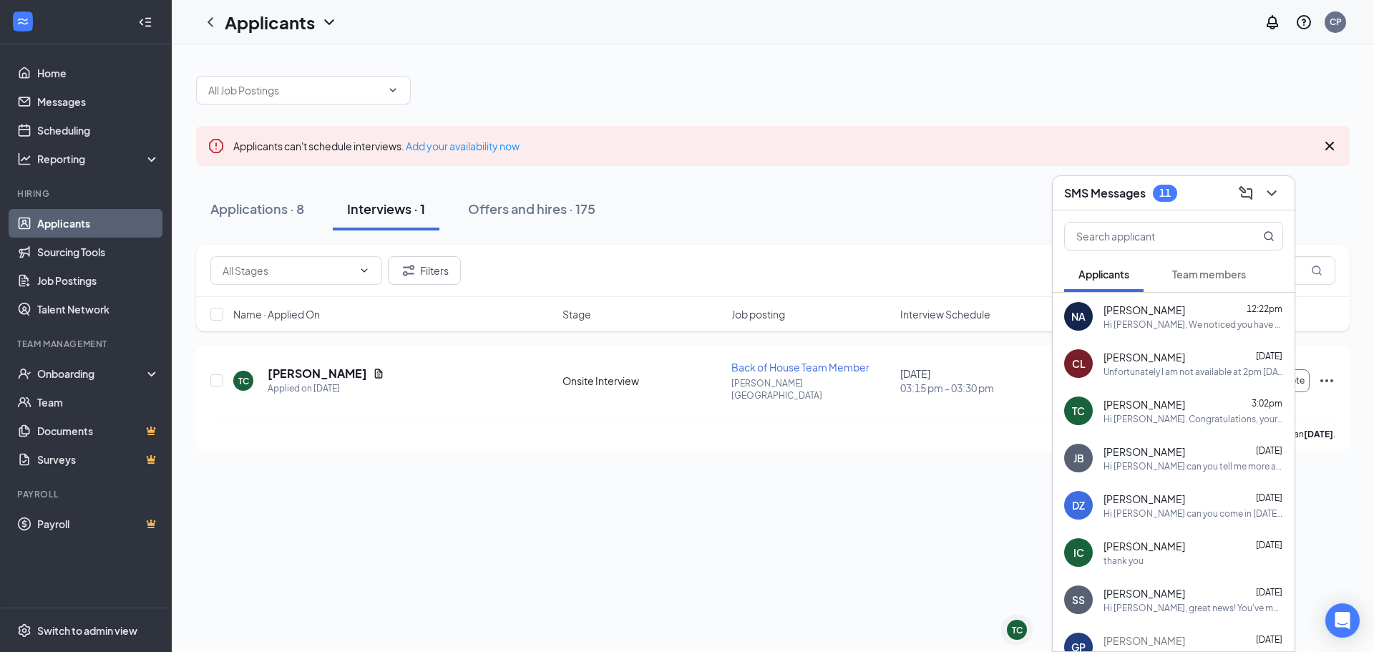
click at [1201, 196] on div "SMS Messages 11" at bounding box center [1173, 193] width 219 height 22
